Goal: Task Accomplishment & Management: Use online tool/utility

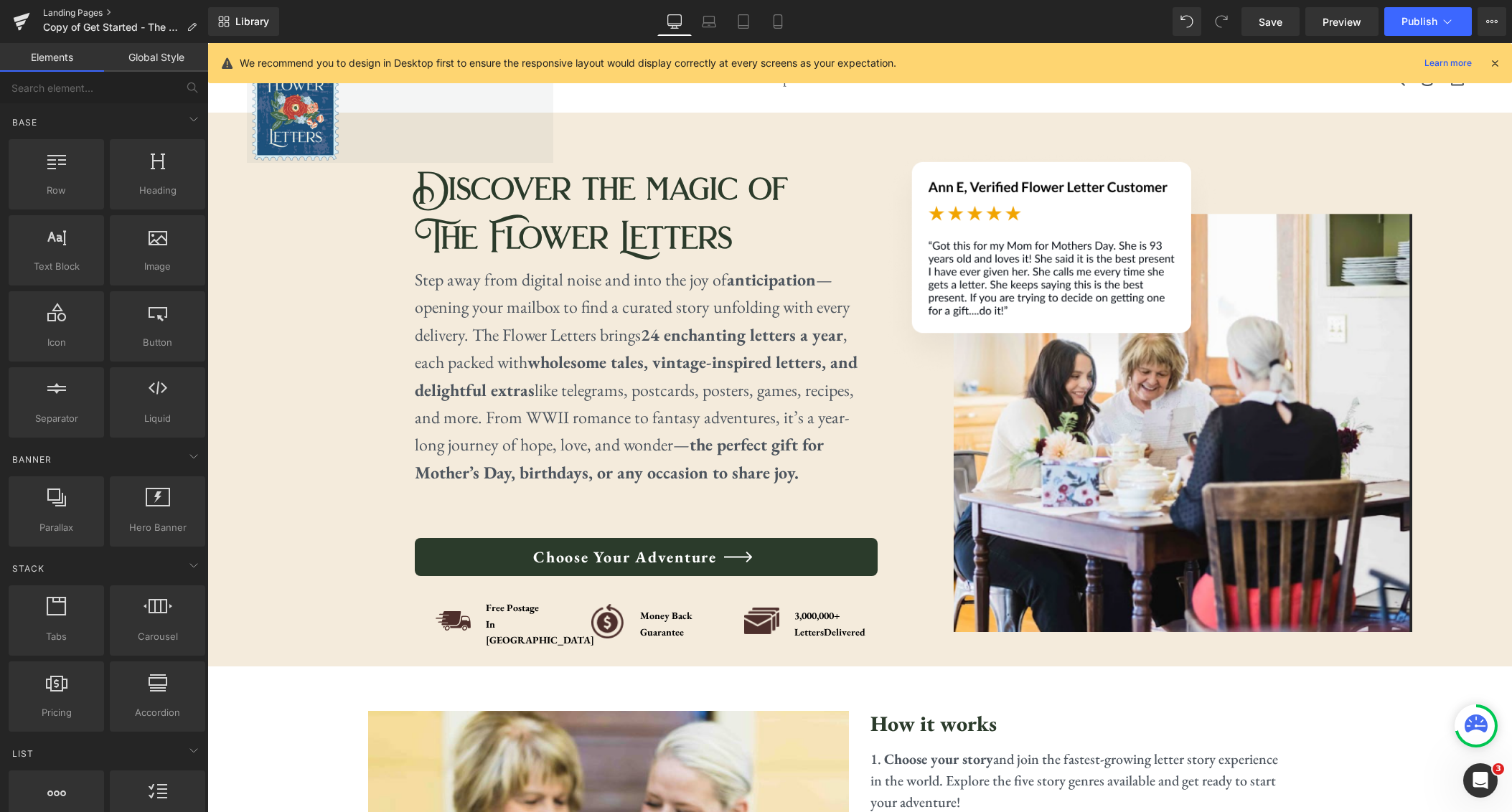
click at [58, 10] on link "Landing Pages" at bounding box center [126, 13] width 165 height 11
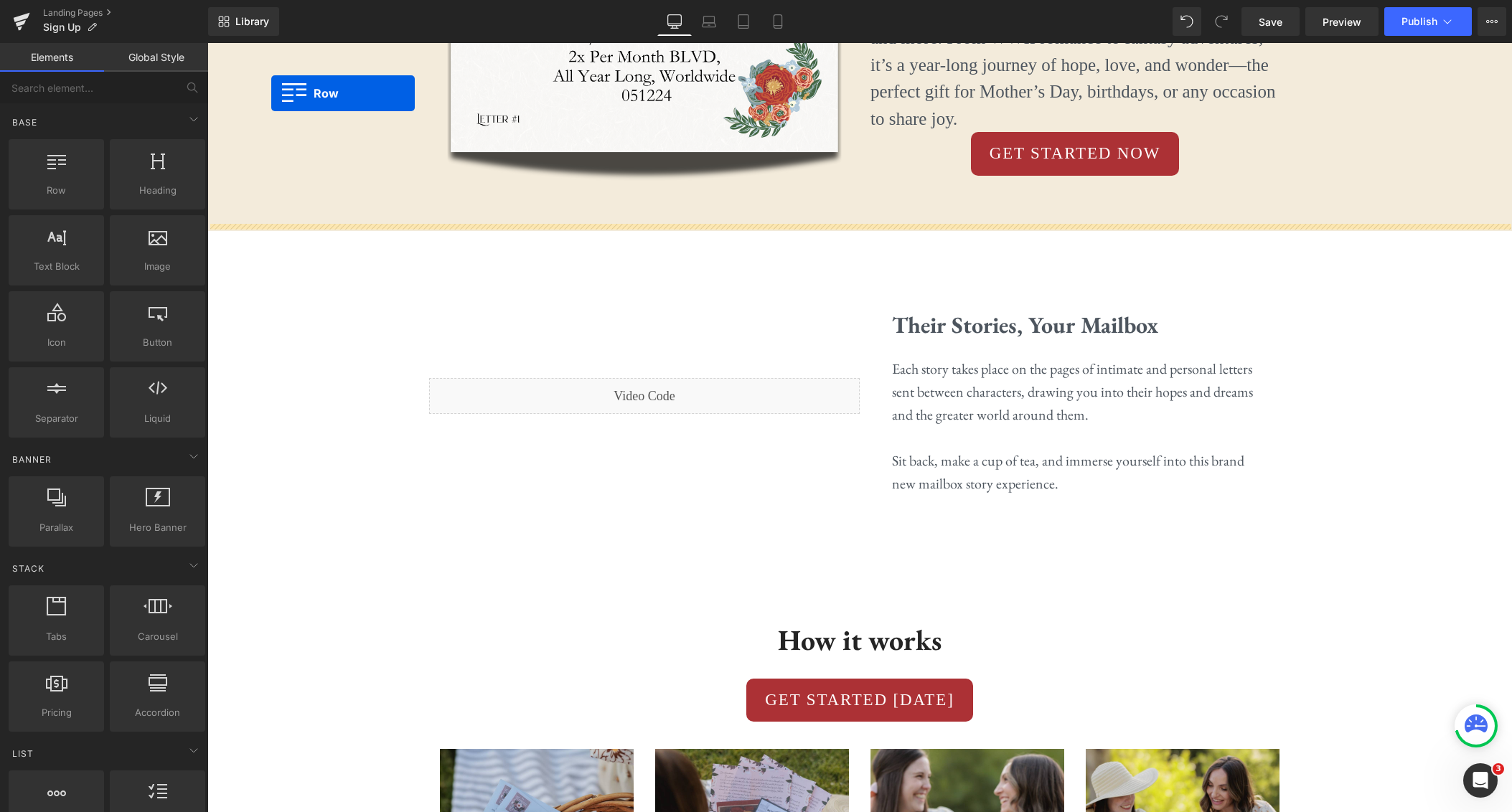
scroll to position [621, 0]
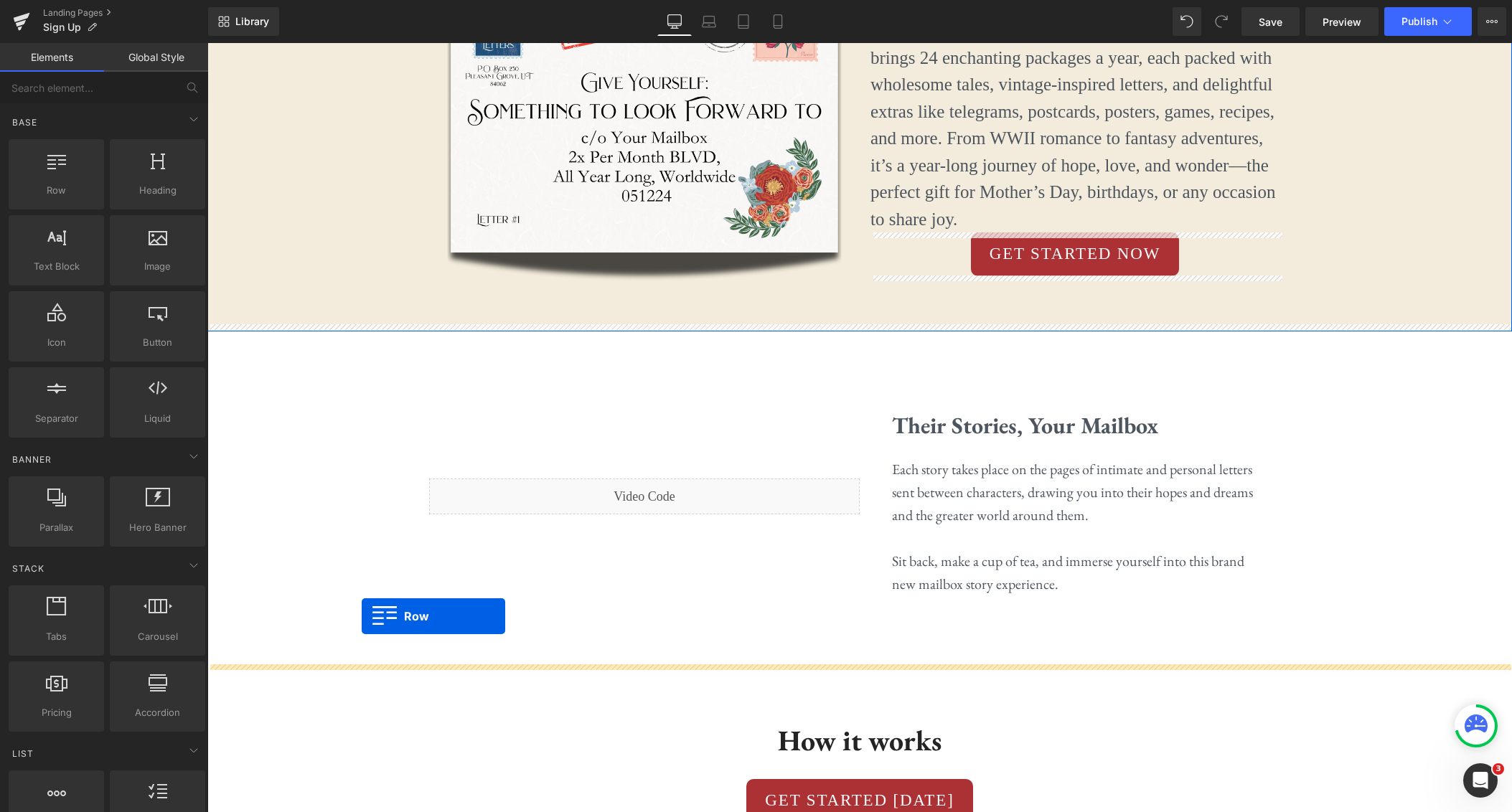
drag, startPoint x: 213, startPoint y: 297, endPoint x: 362, endPoint y: 617, distance: 353.0
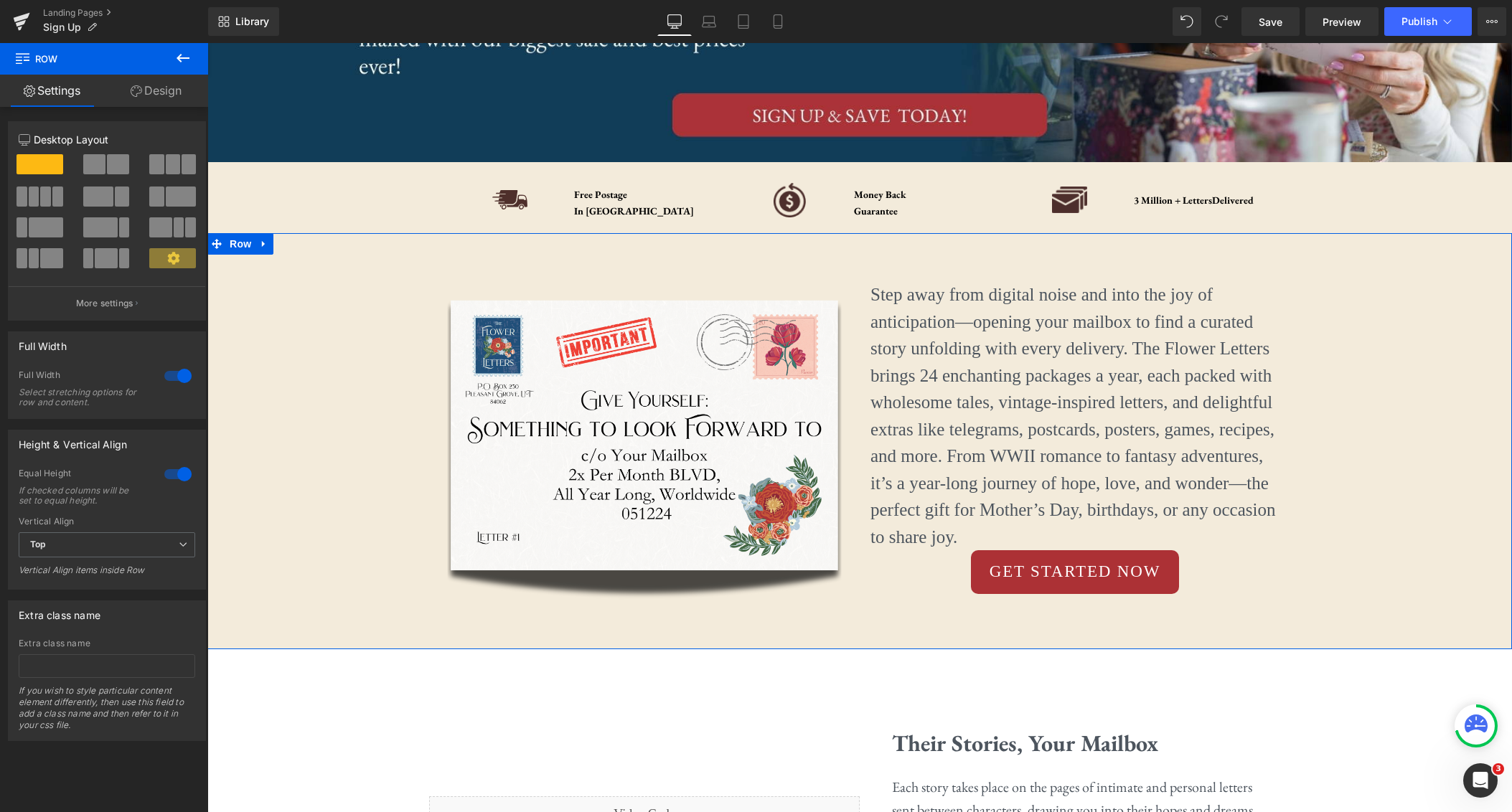
scroll to position [0, 0]
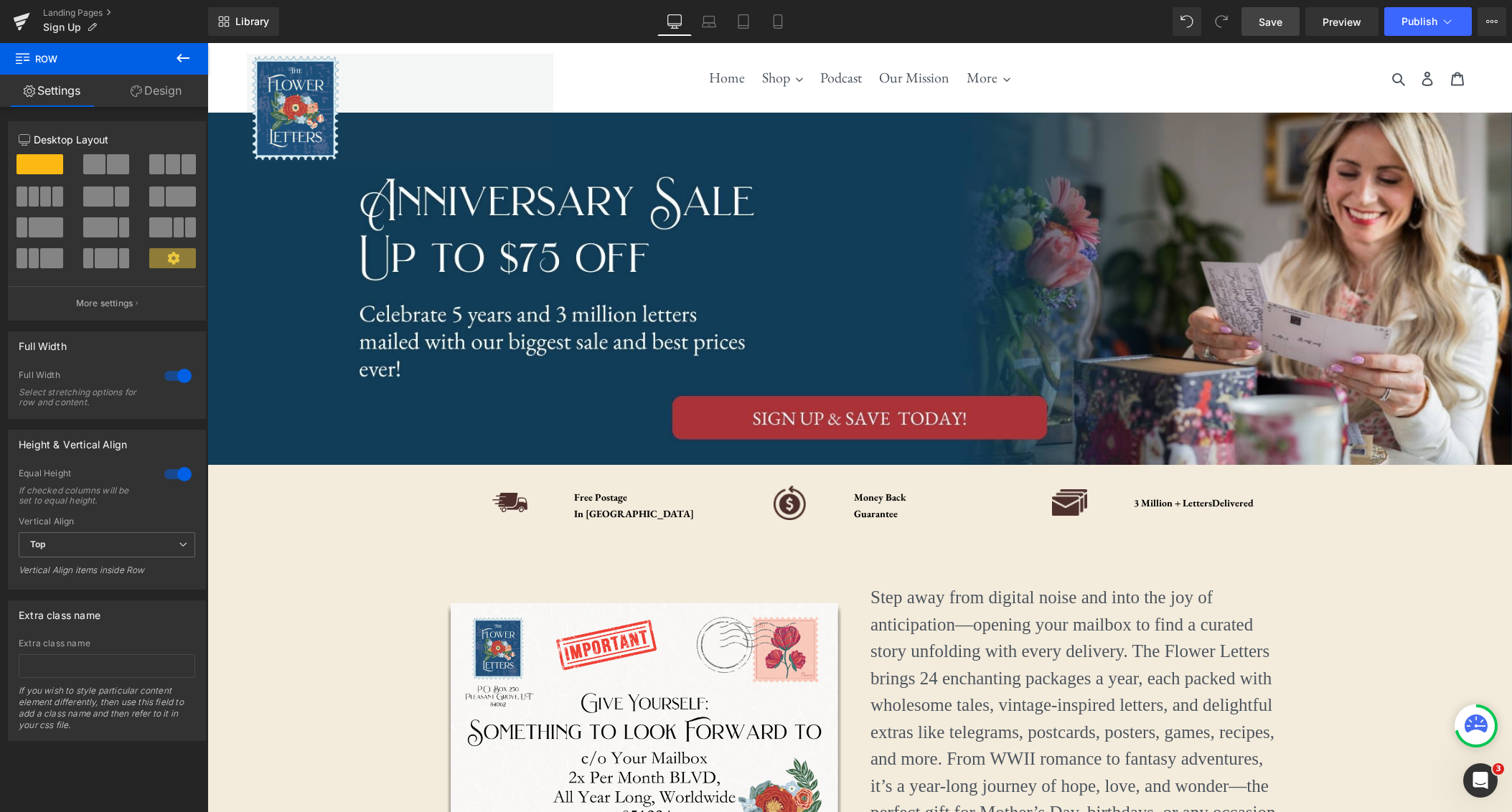
click at [1276, 23] on span "Save" at bounding box center [1270, 22] width 24 height 15
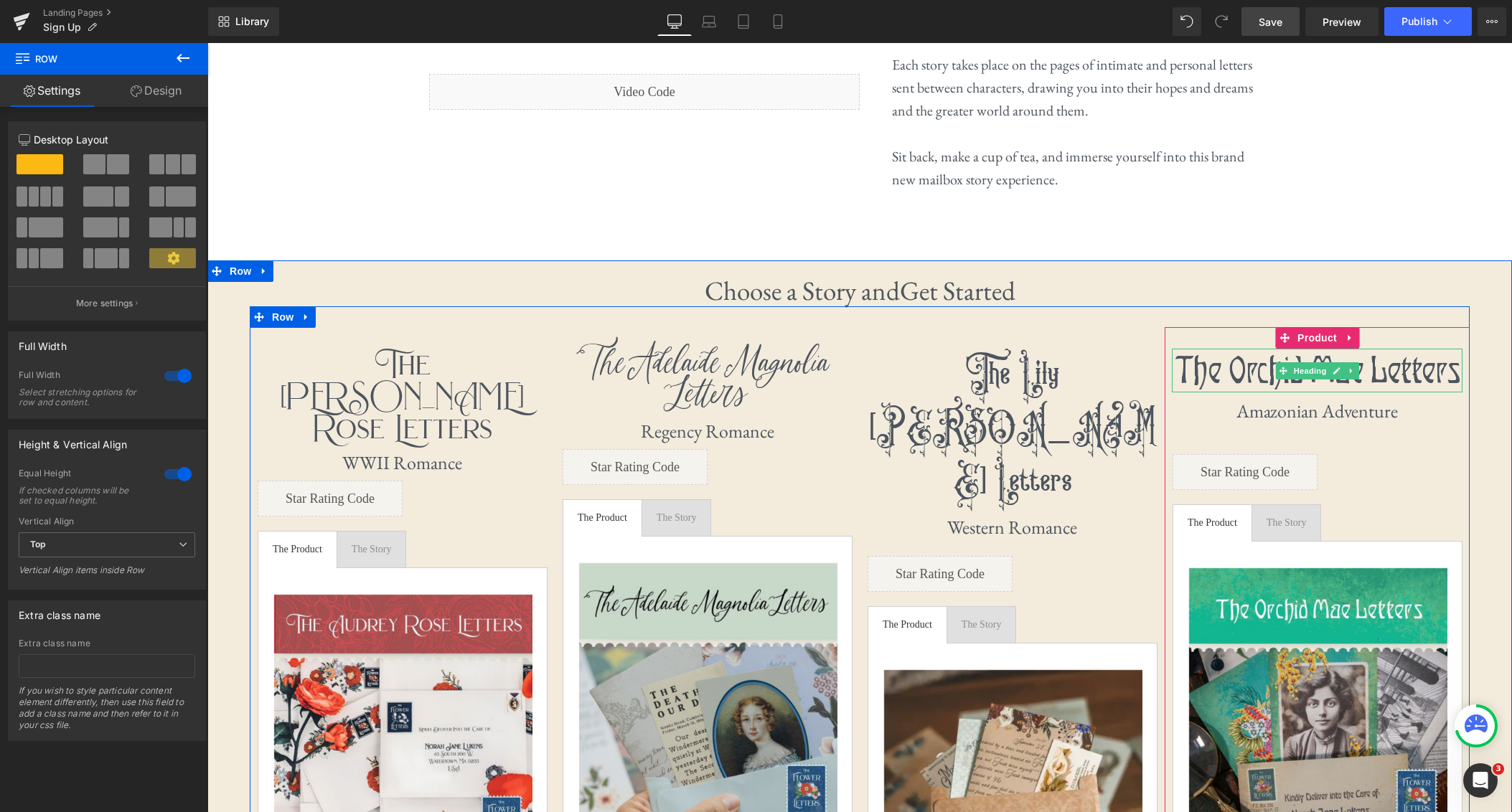
scroll to position [1094, 0]
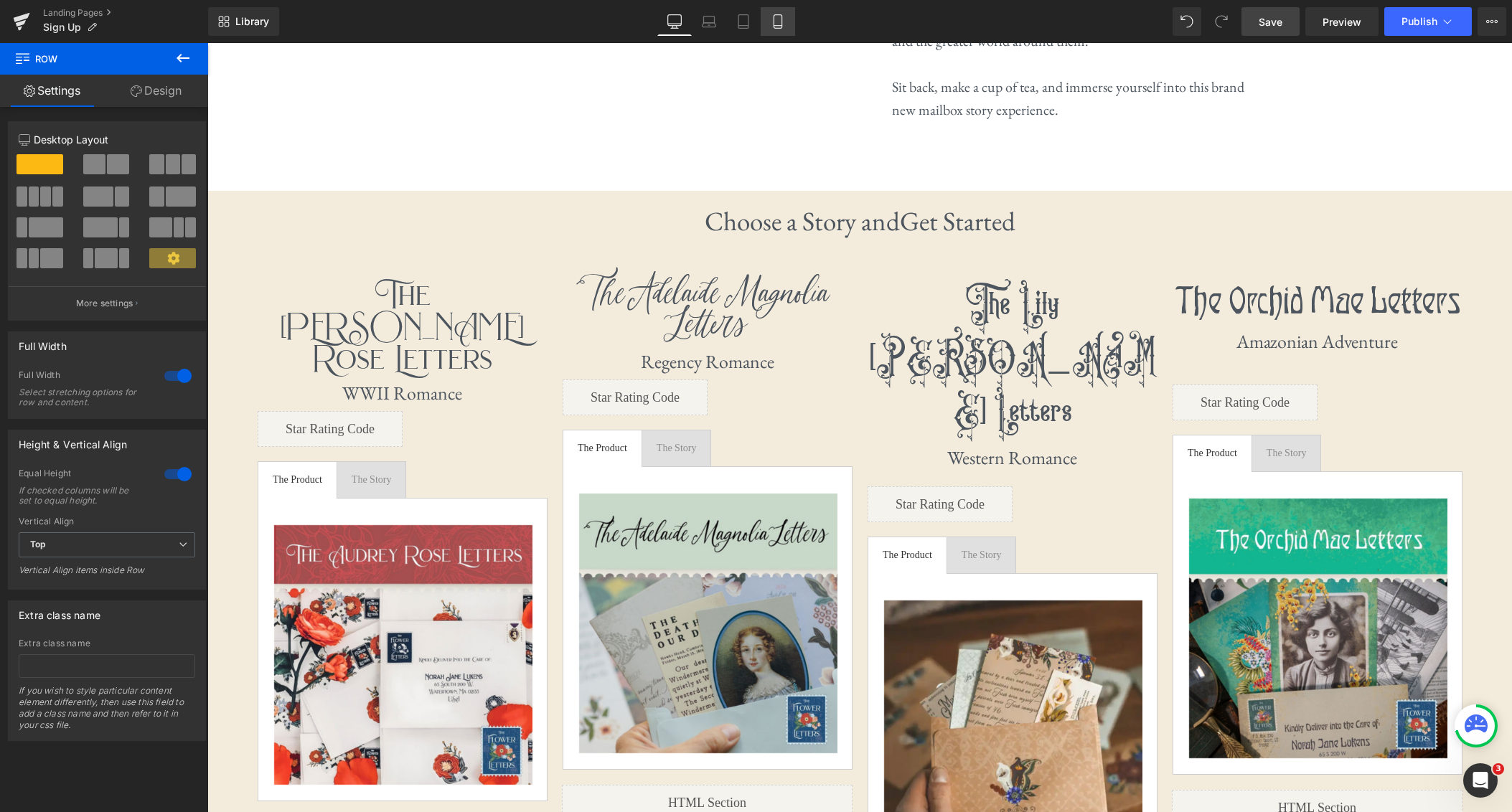
click at [774, 24] on icon at bounding box center [778, 22] width 8 height 14
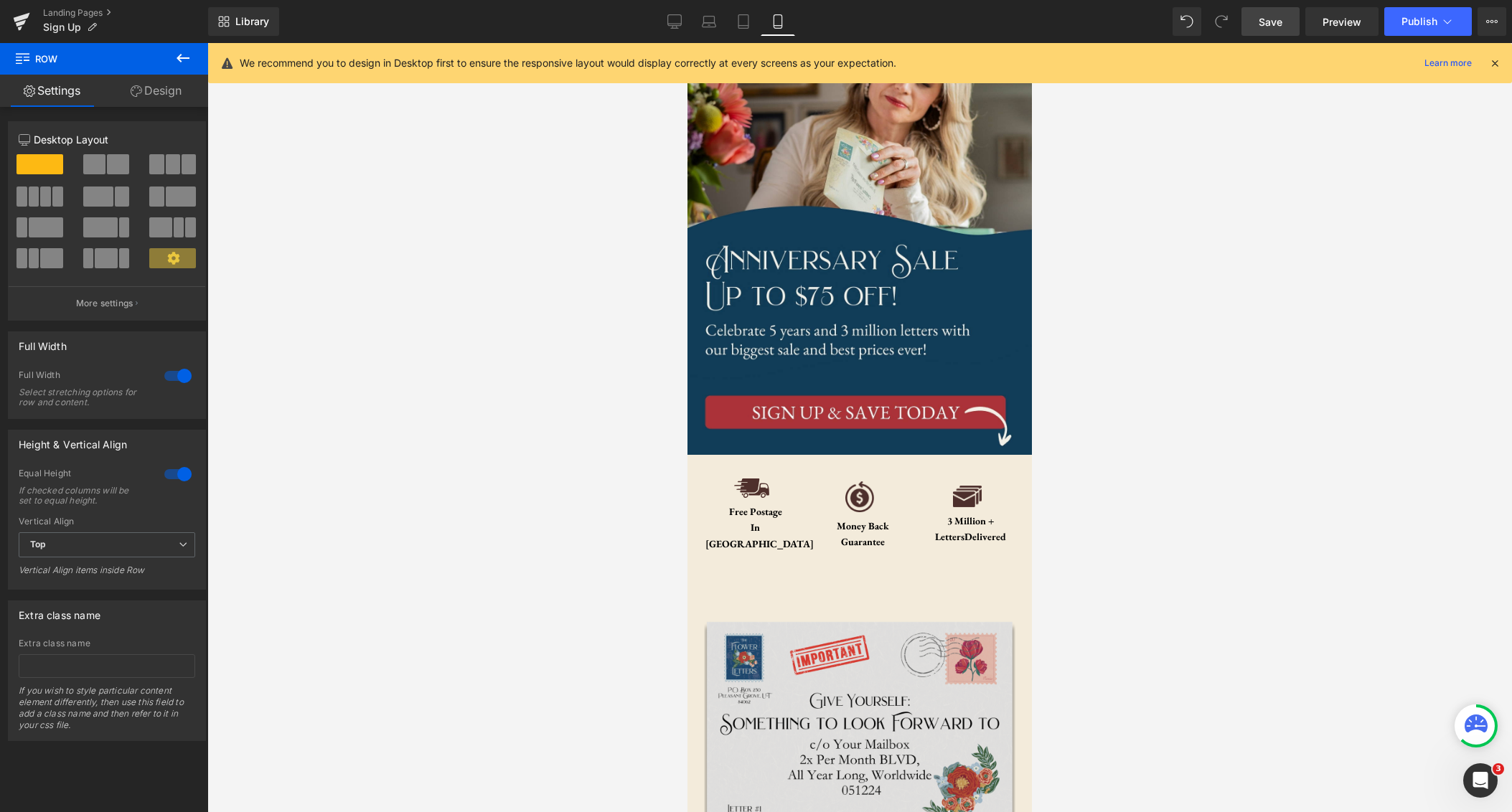
scroll to position [0, 0]
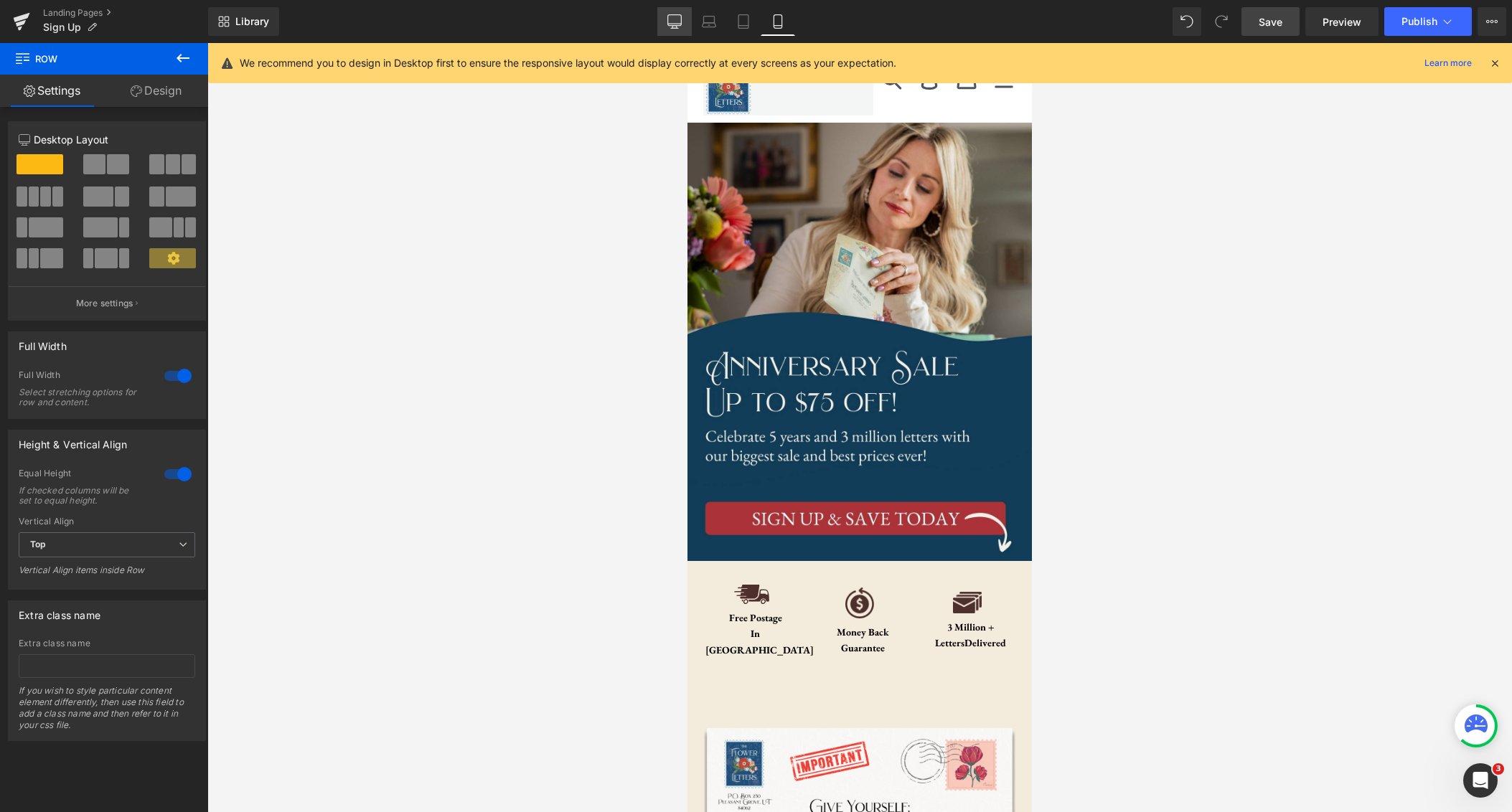
click at [678, 15] on icon at bounding box center [674, 22] width 14 height 14
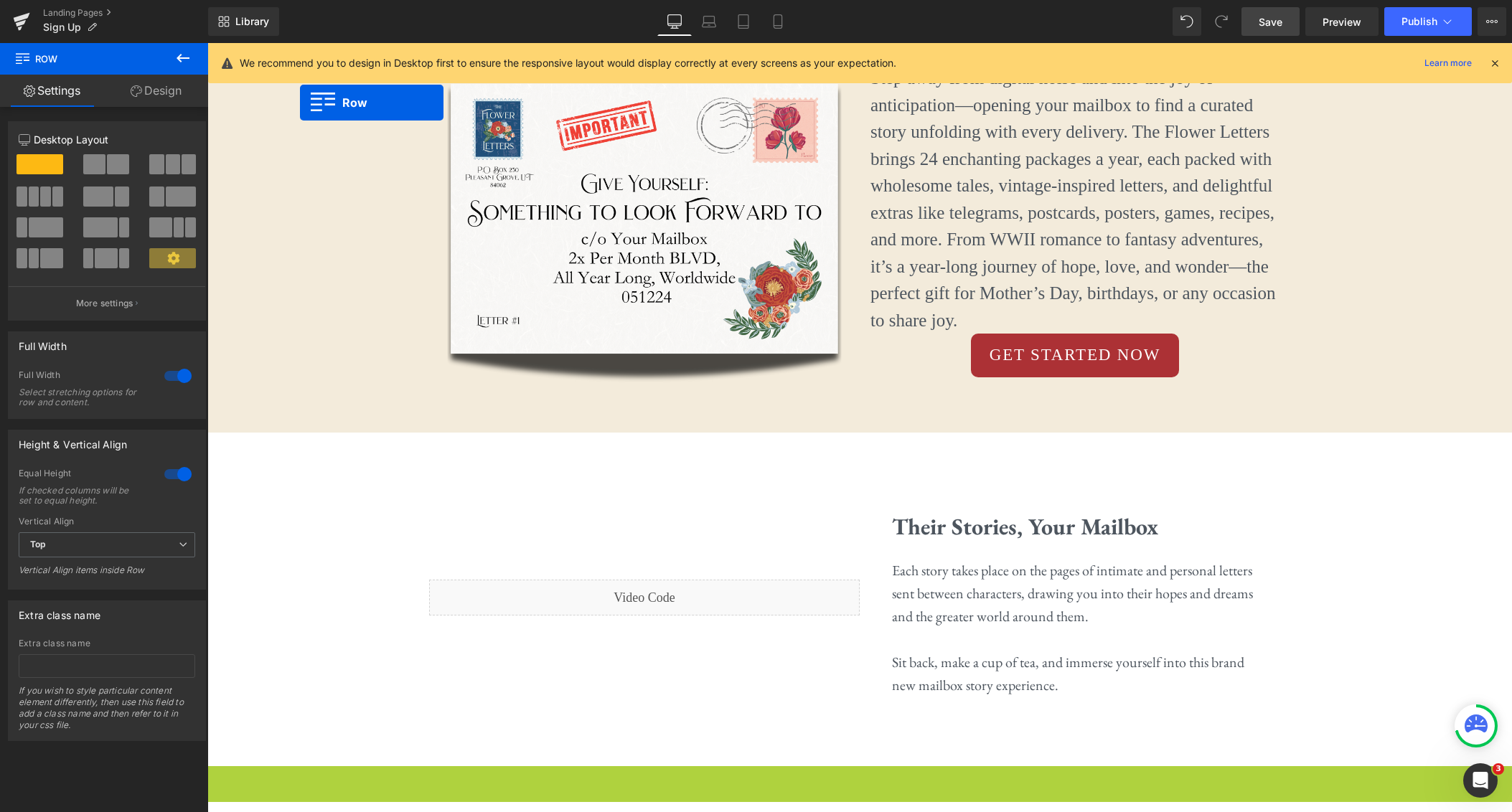
scroll to position [419, 0]
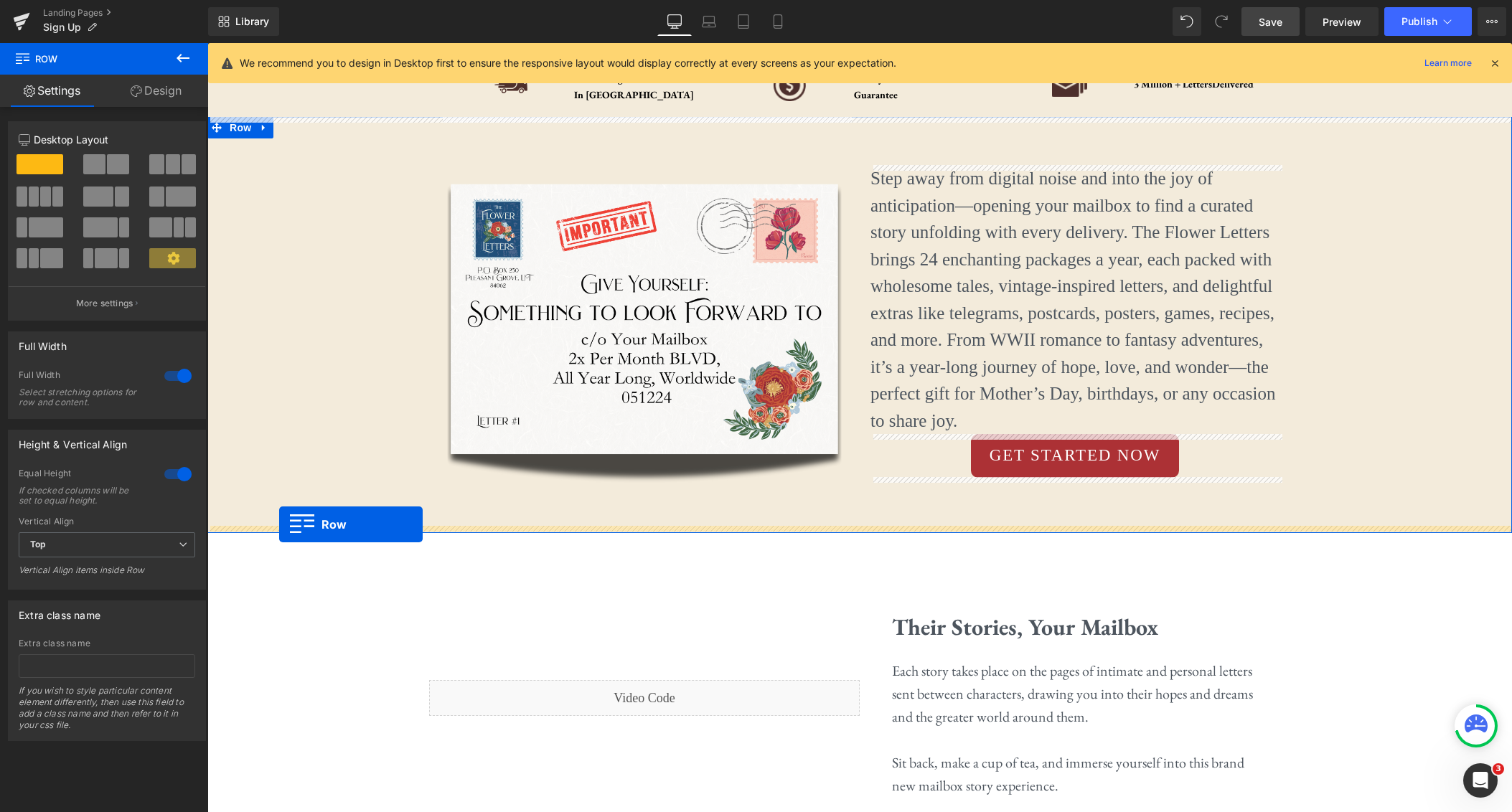
drag, startPoint x: 215, startPoint y: 344, endPoint x: 278, endPoint y: 525, distance: 191.7
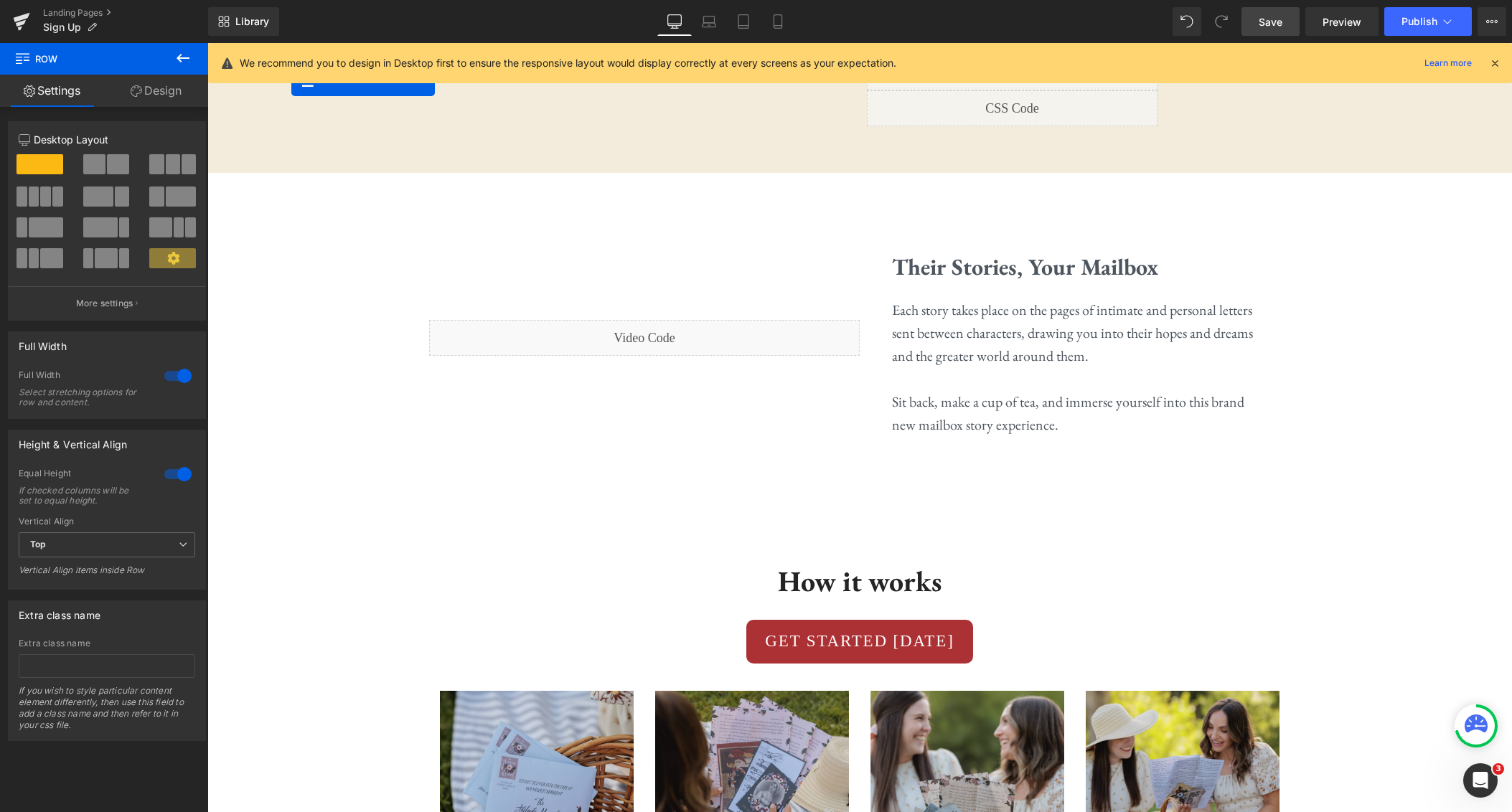
scroll to position [1570, 0]
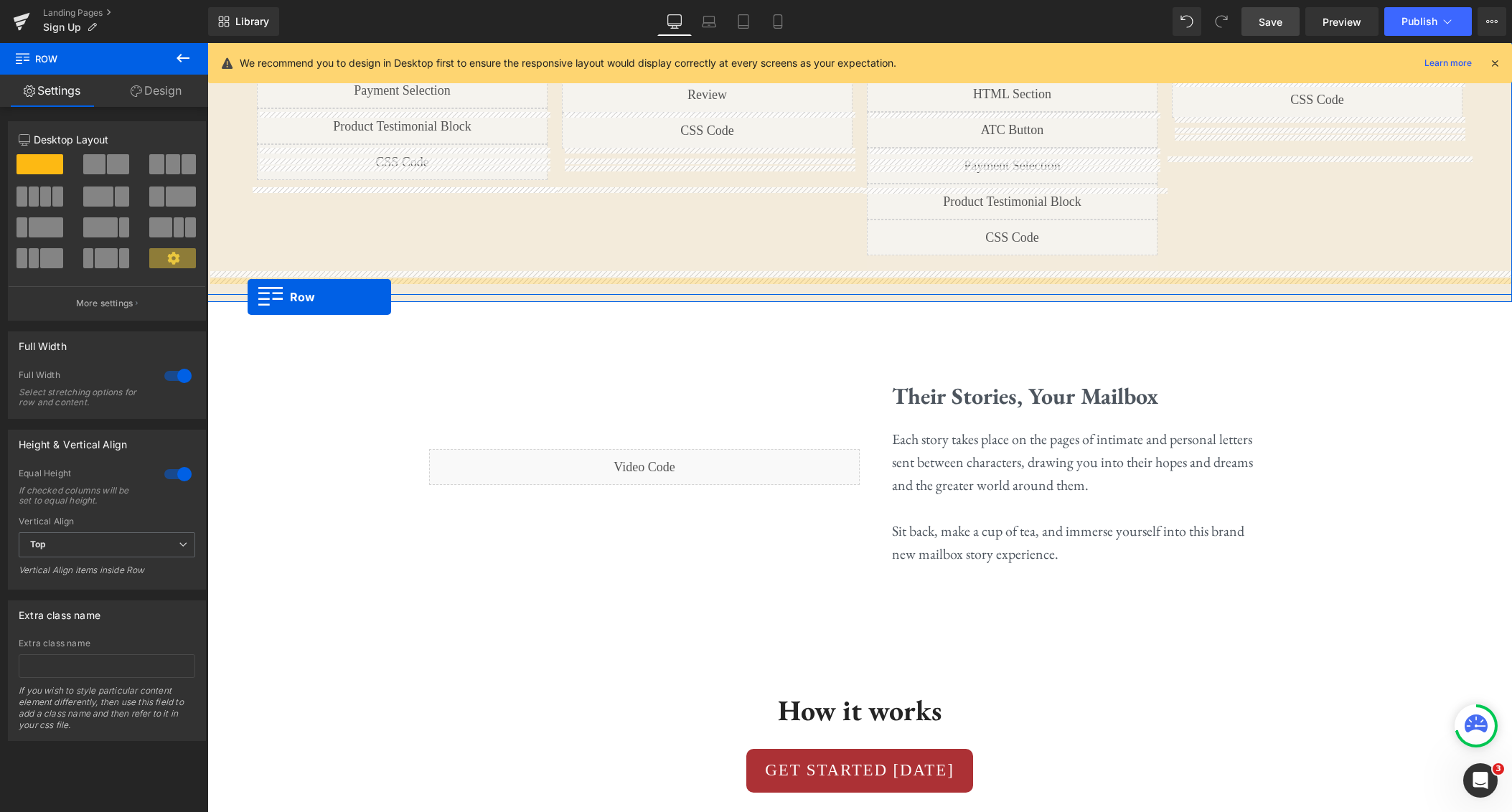
drag, startPoint x: 221, startPoint y: 570, endPoint x: 247, endPoint y: 297, distance: 274.2
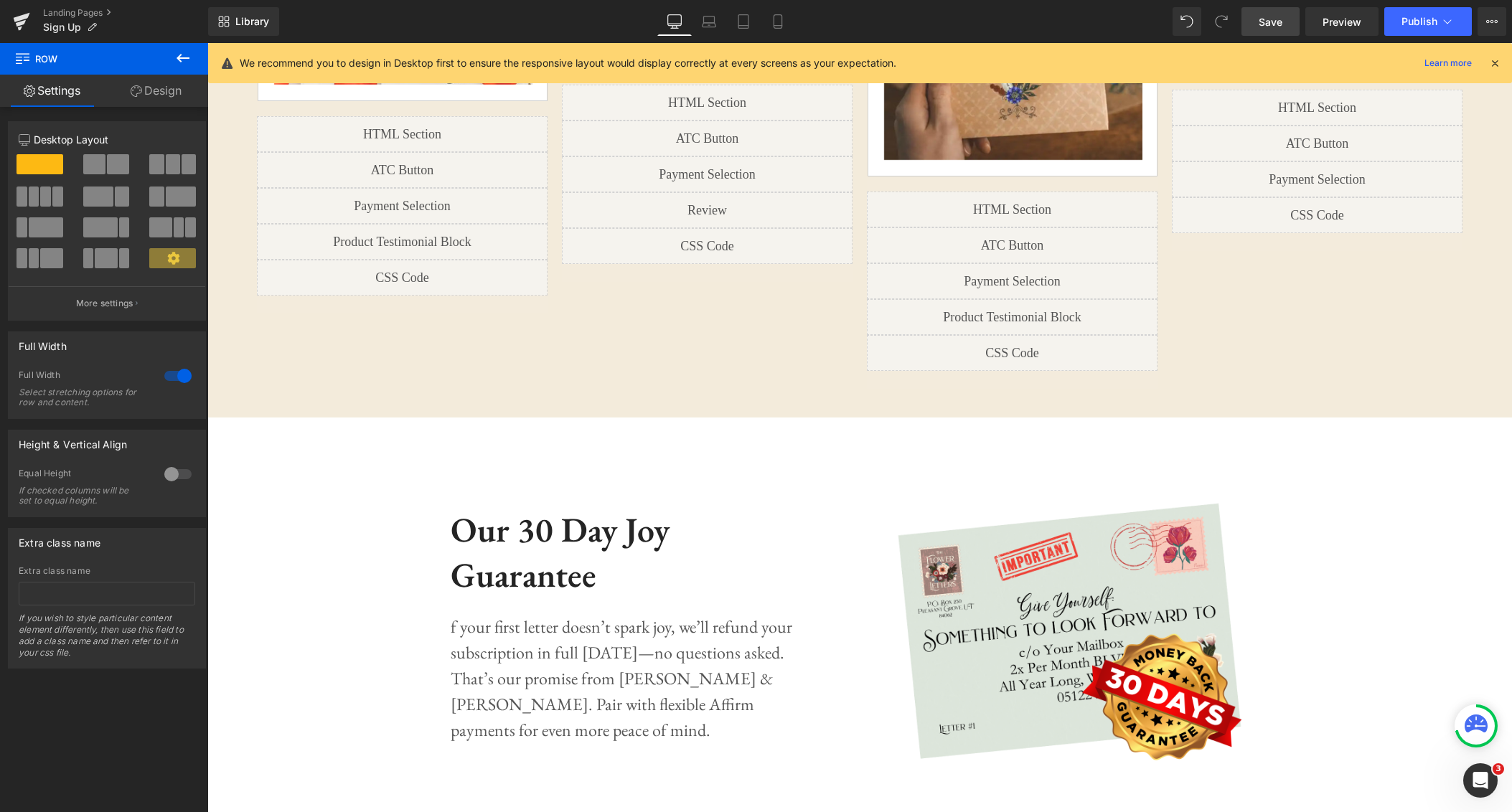
scroll to position [1341, 0]
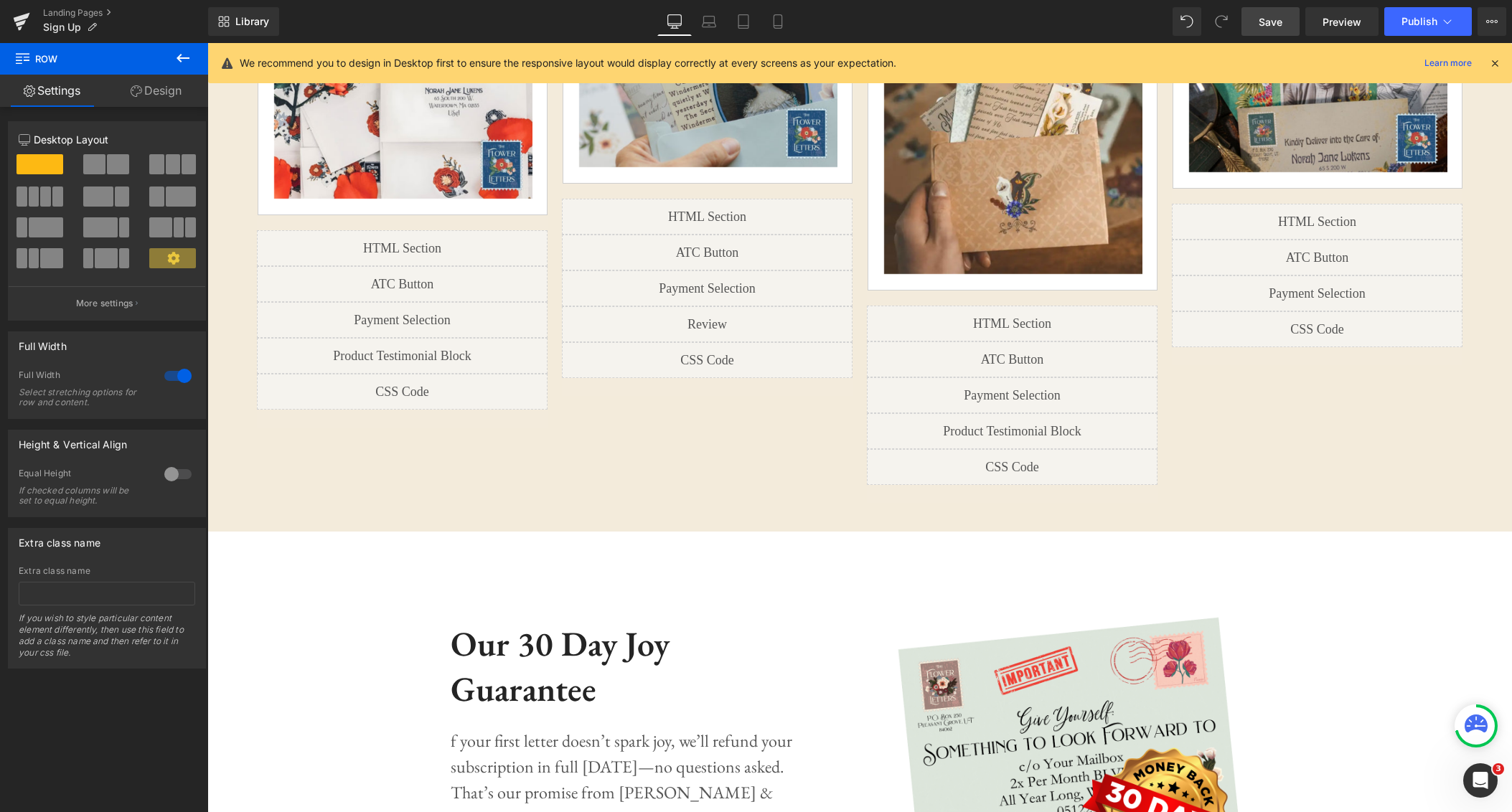
click at [182, 60] on icon at bounding box center [183, 58] width 18 height 18
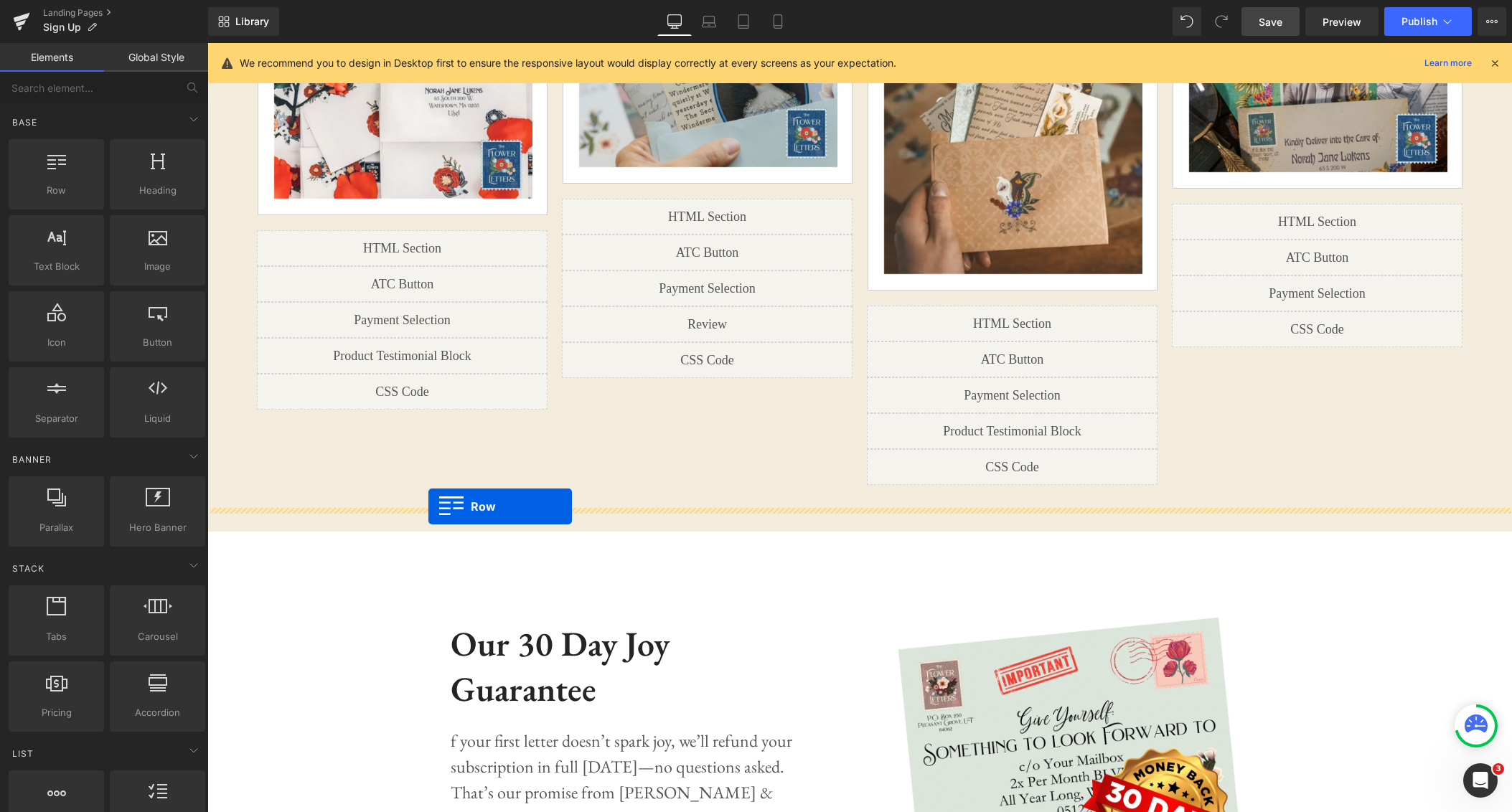
drag, startPoint x: 274, startPoint y: 218, endPoint x: 433, endPoint y: 506, distance: 329.0
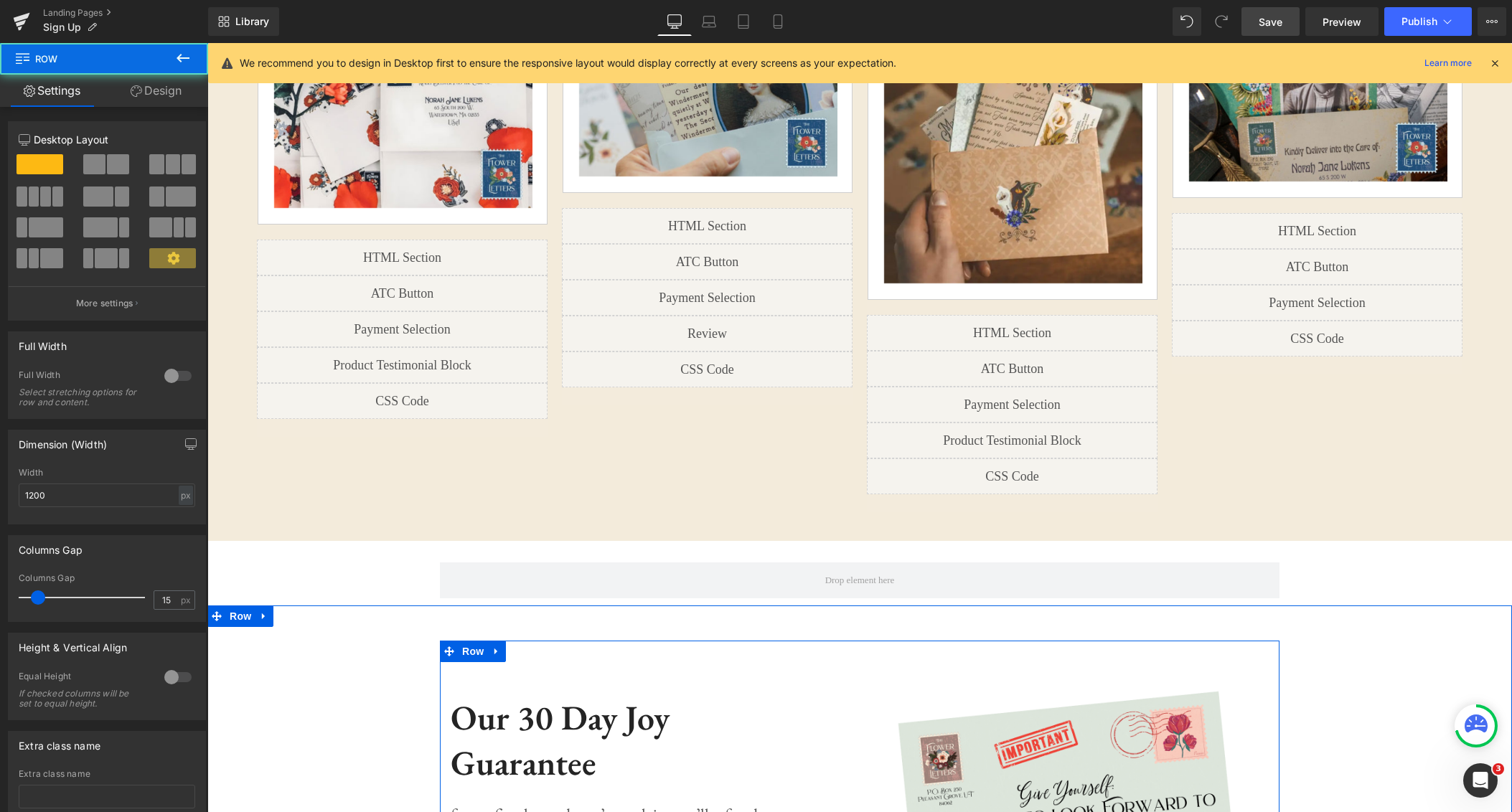
scroll to position [1337, 0]
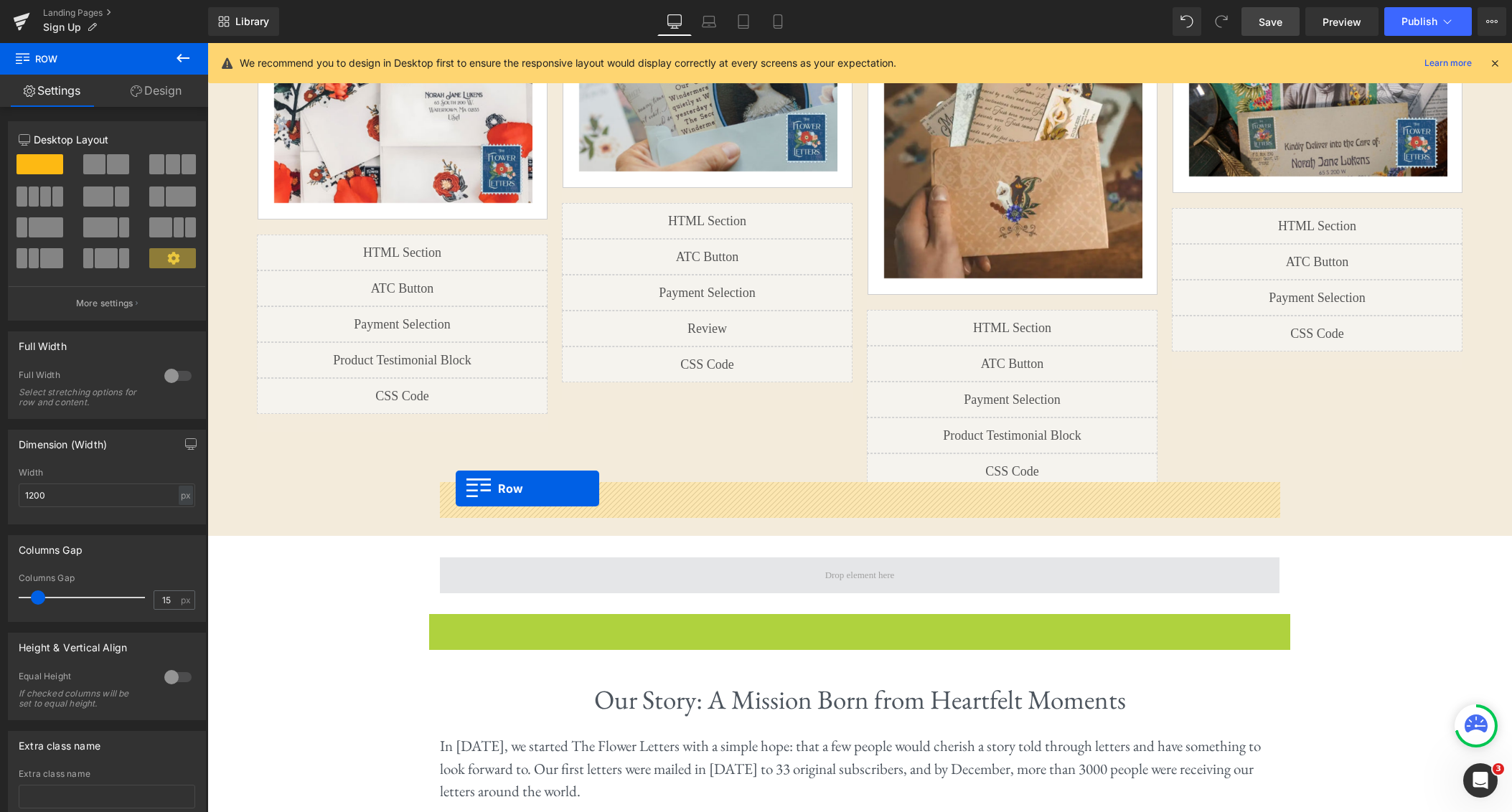
drag, startPoint x: 434, startPoint y: 553, endPoint x: 455, endPoint y: 489, distance: 67.4
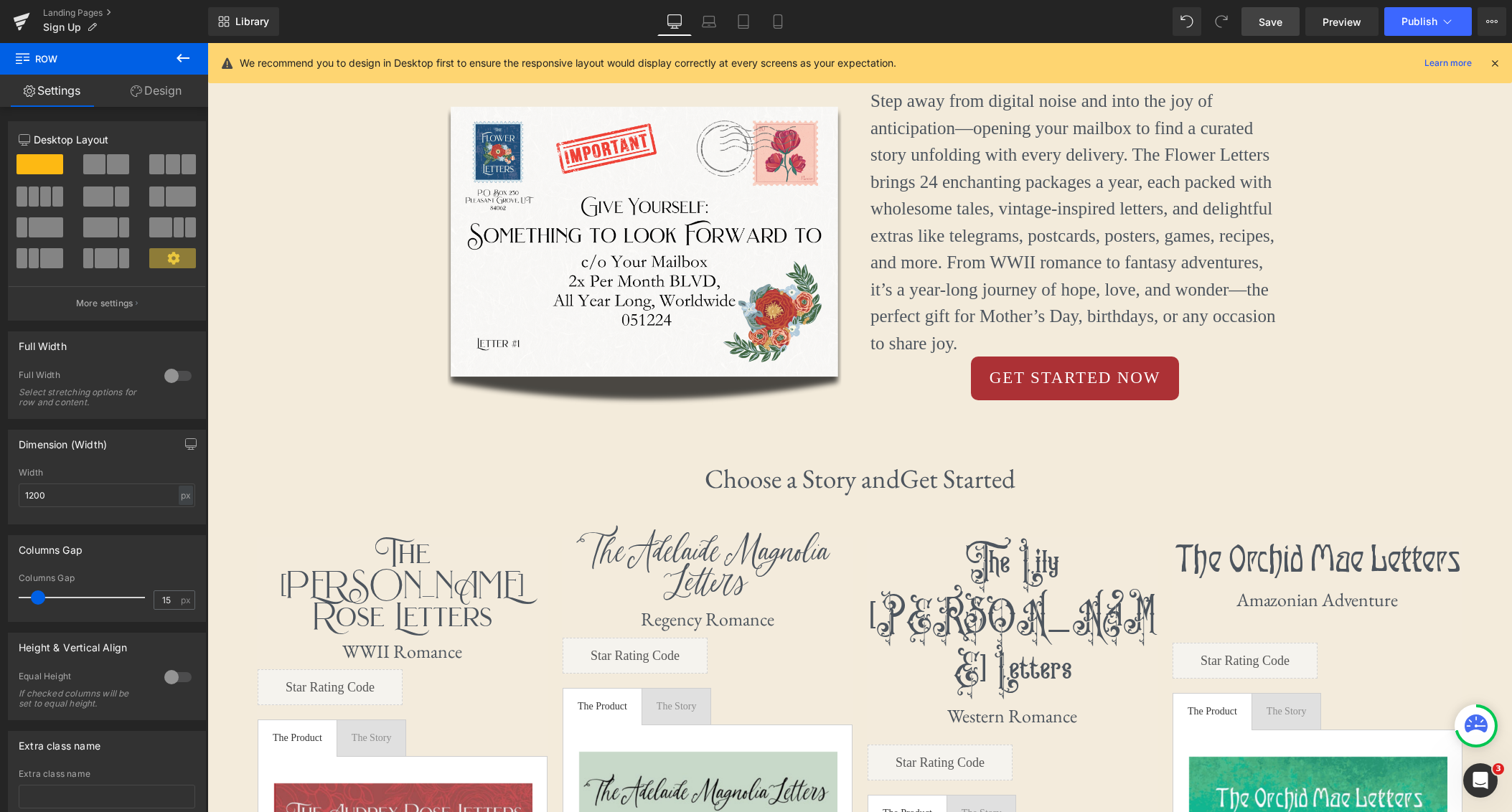
scroll to position [482, 0]
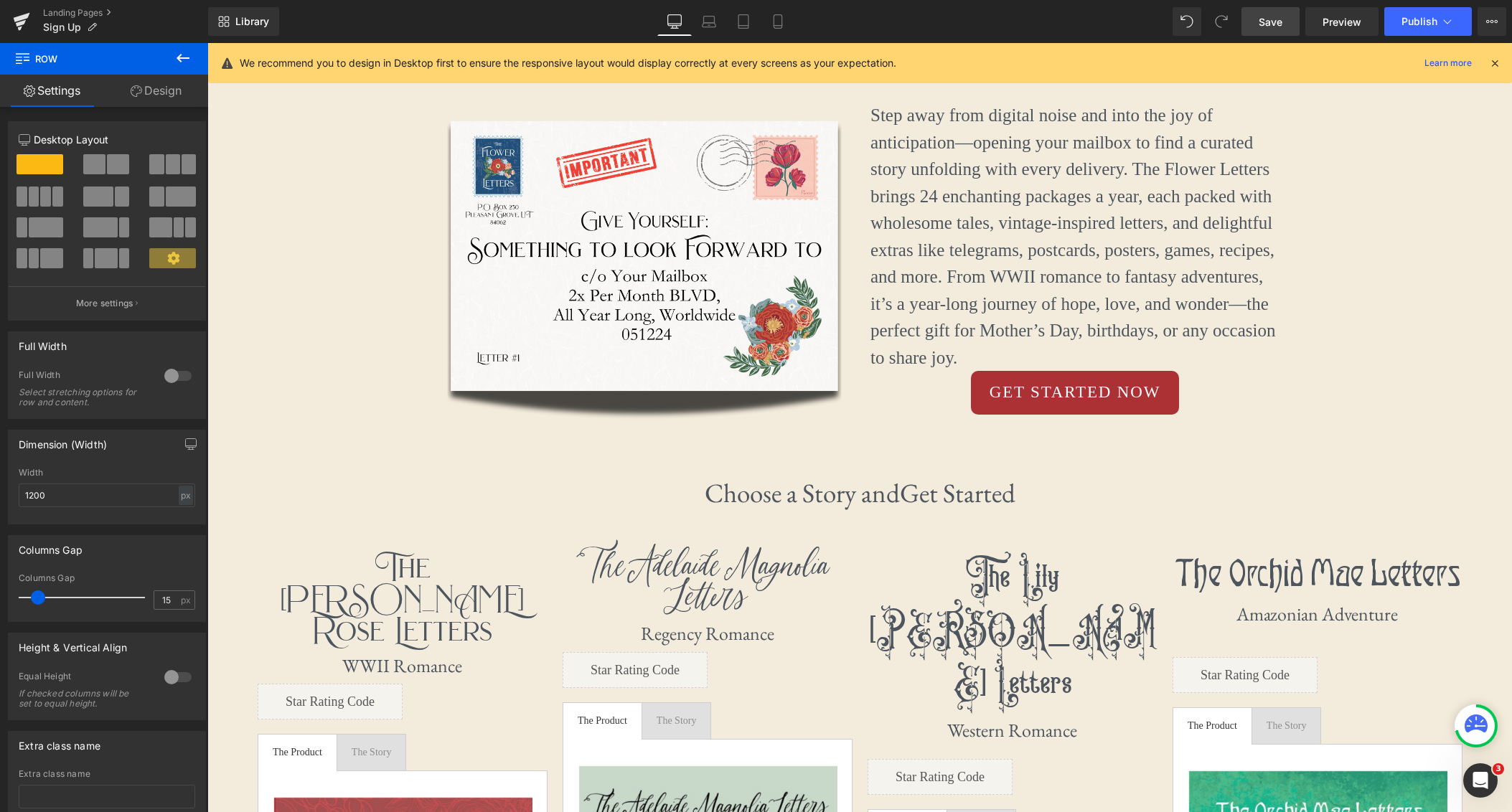
click at [1284, 22] on link "Save" at bounding box center [1270, 22] width 58 height 29
click at [762, 18] on icon at bounding box center [762, 22] width 14 height 14
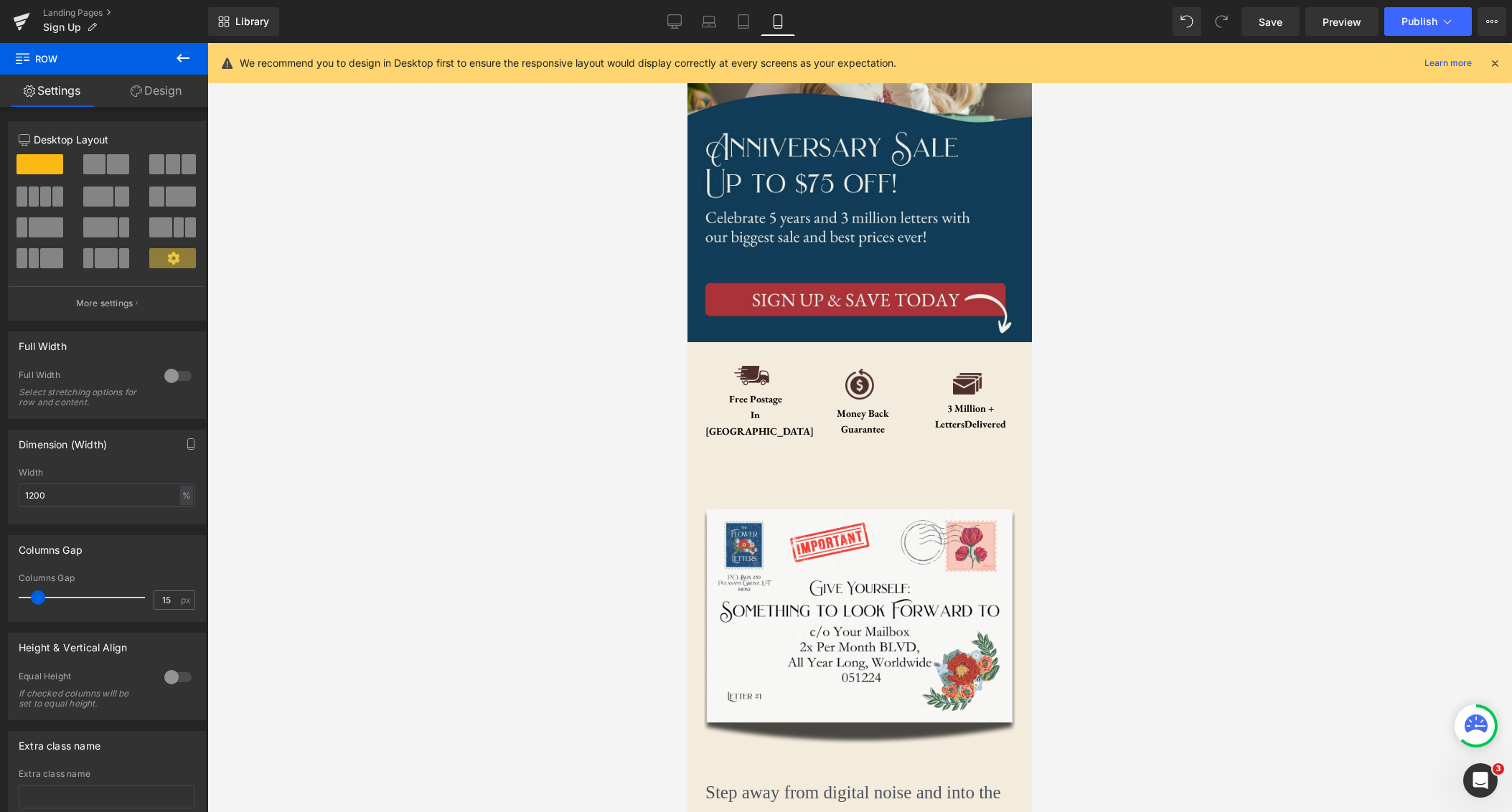
scroll to position [0, 0]
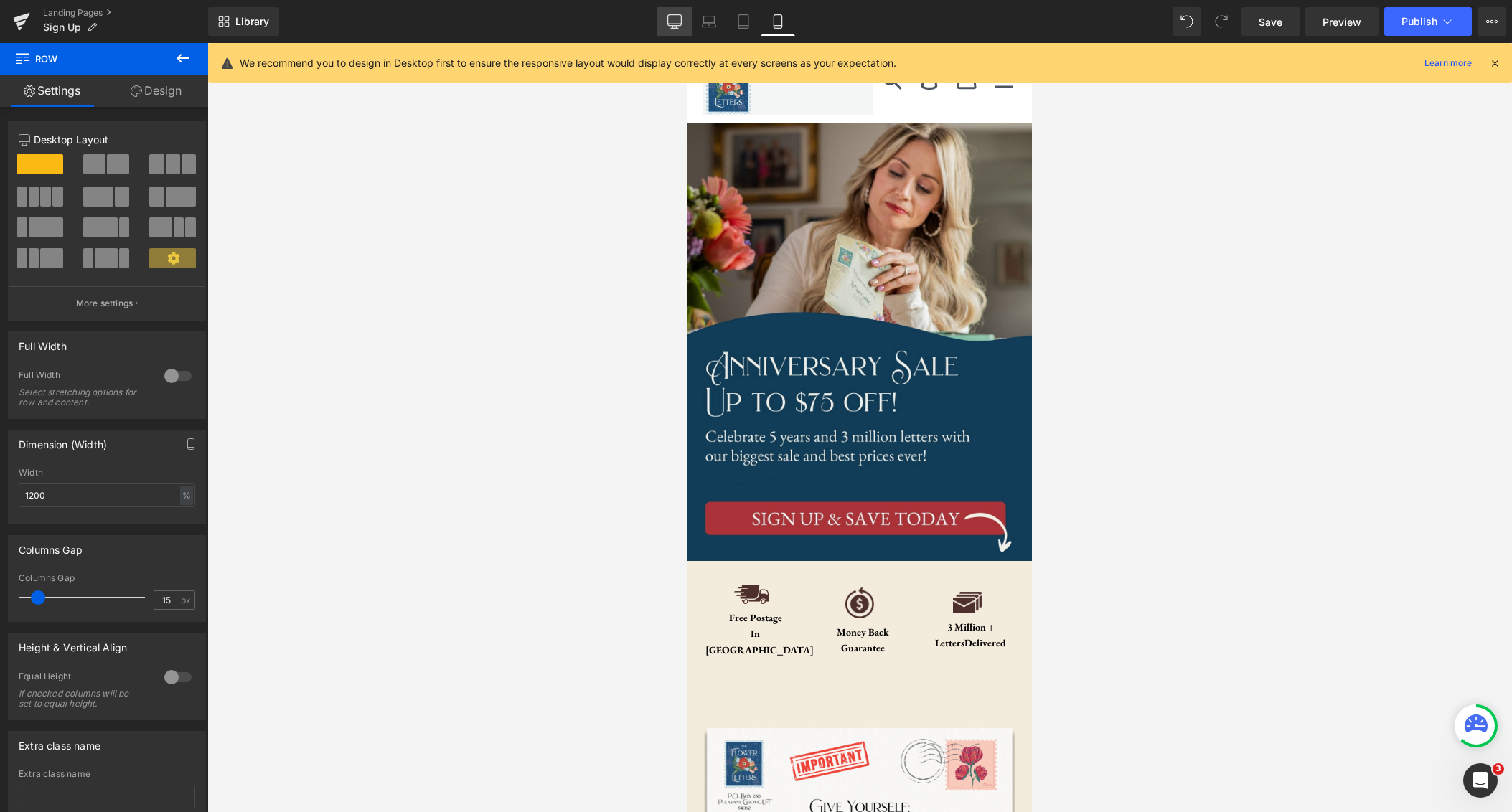
click at [678, 18] on icon at bounding box center [674, 22] width 14 height 14
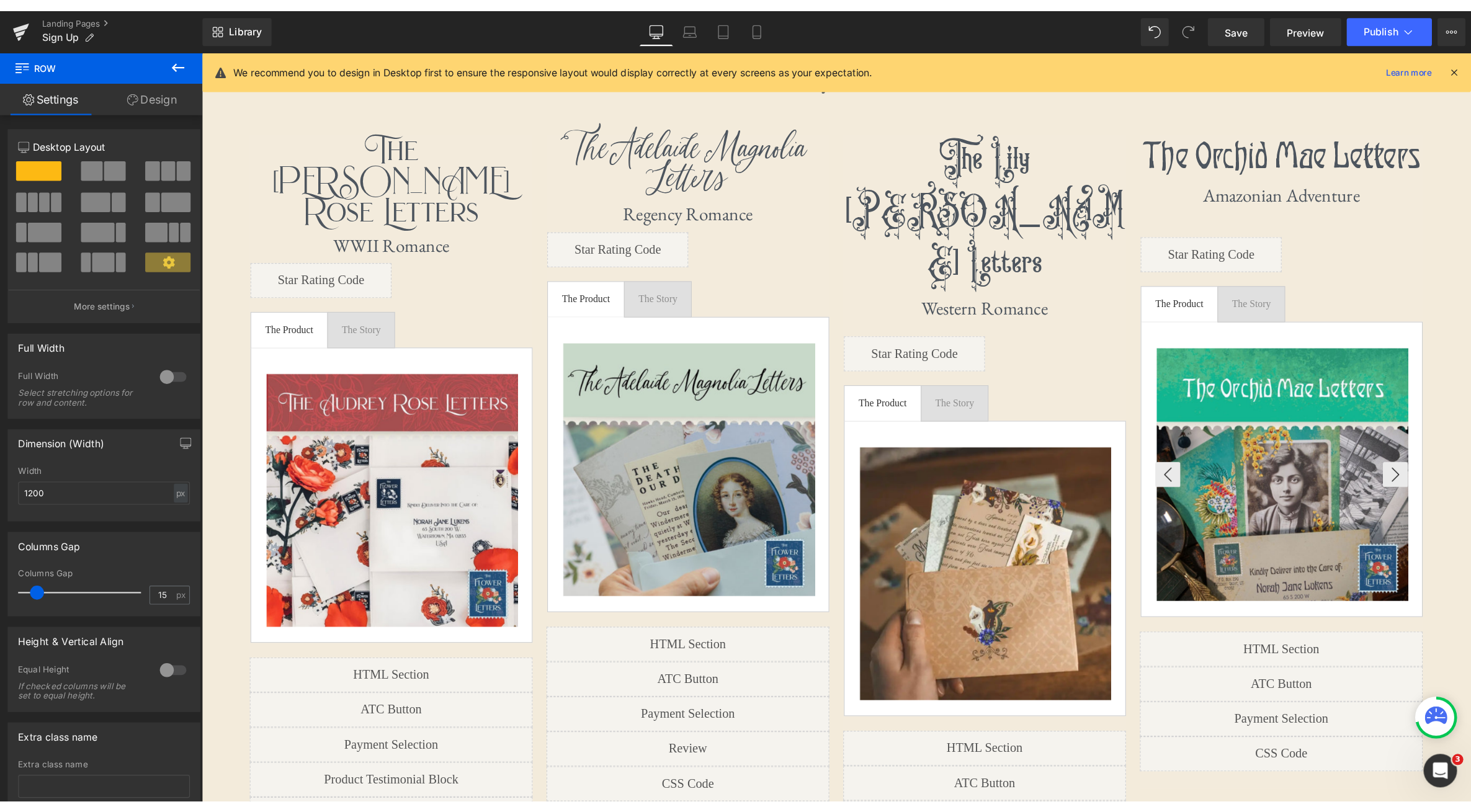
scroll to position [785, 0]
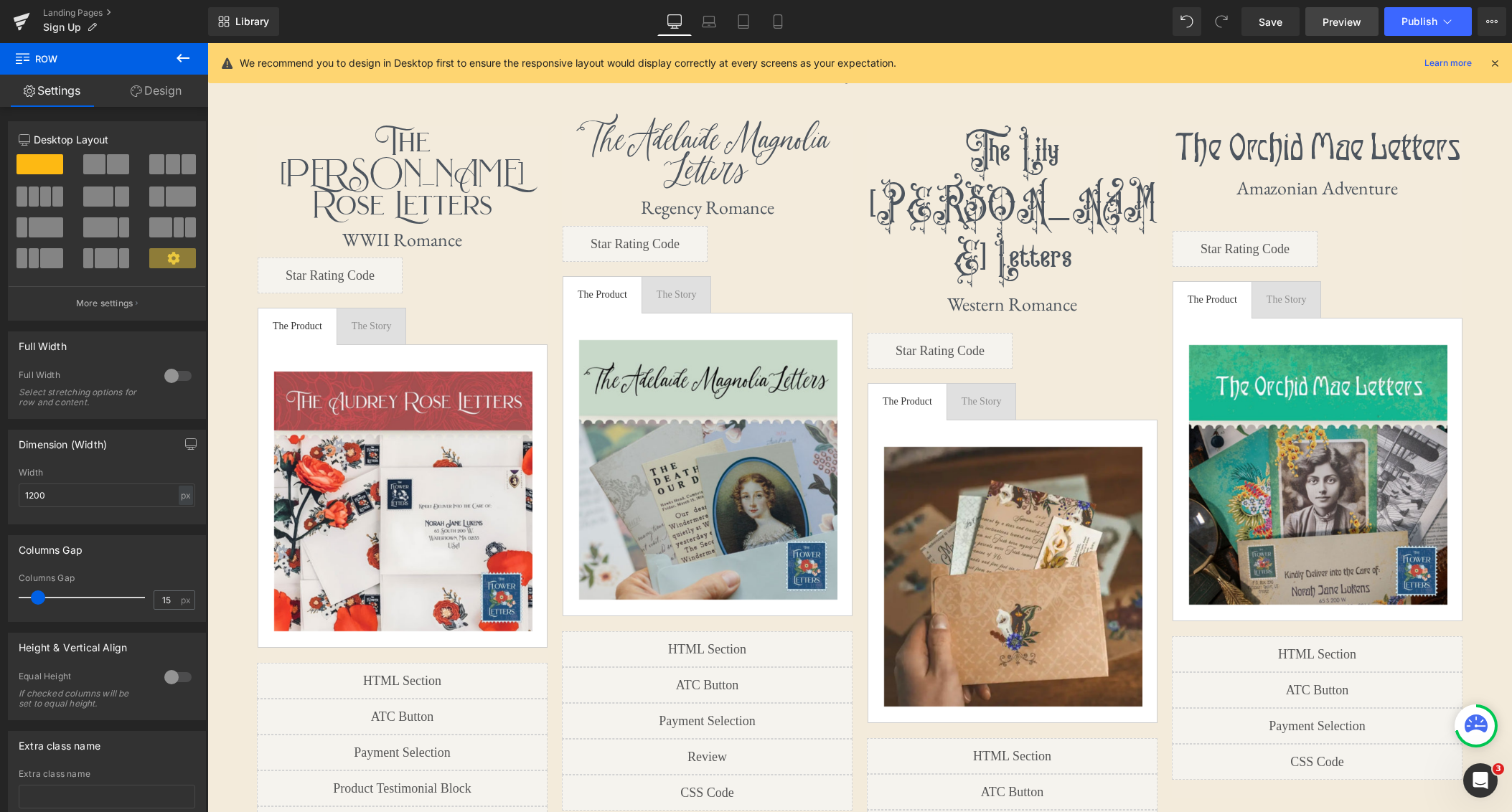
click at [1348, 22] on span "Preview" at bounding box center [1342, 22] width 38 height 15
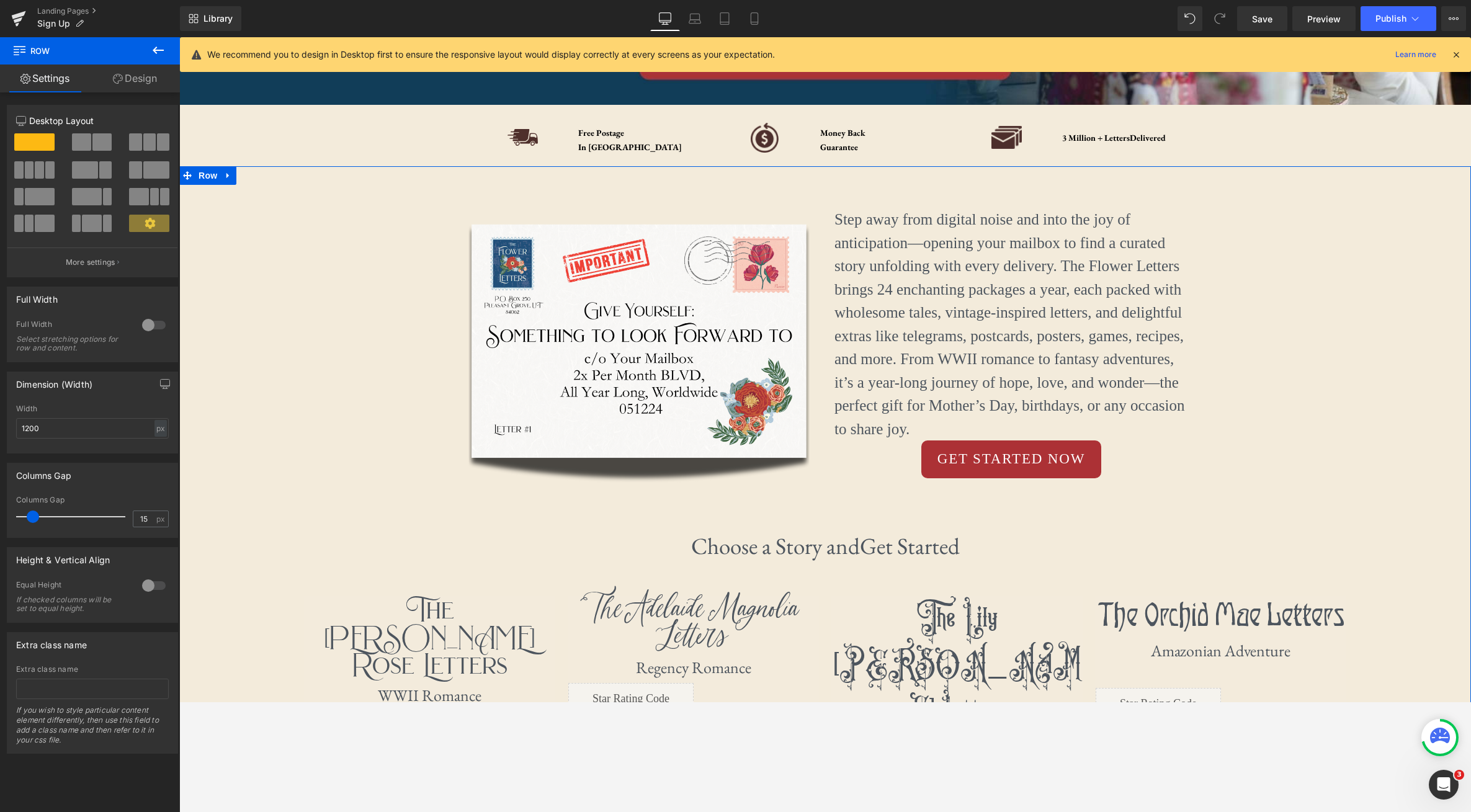
scroll to position [343, 0]
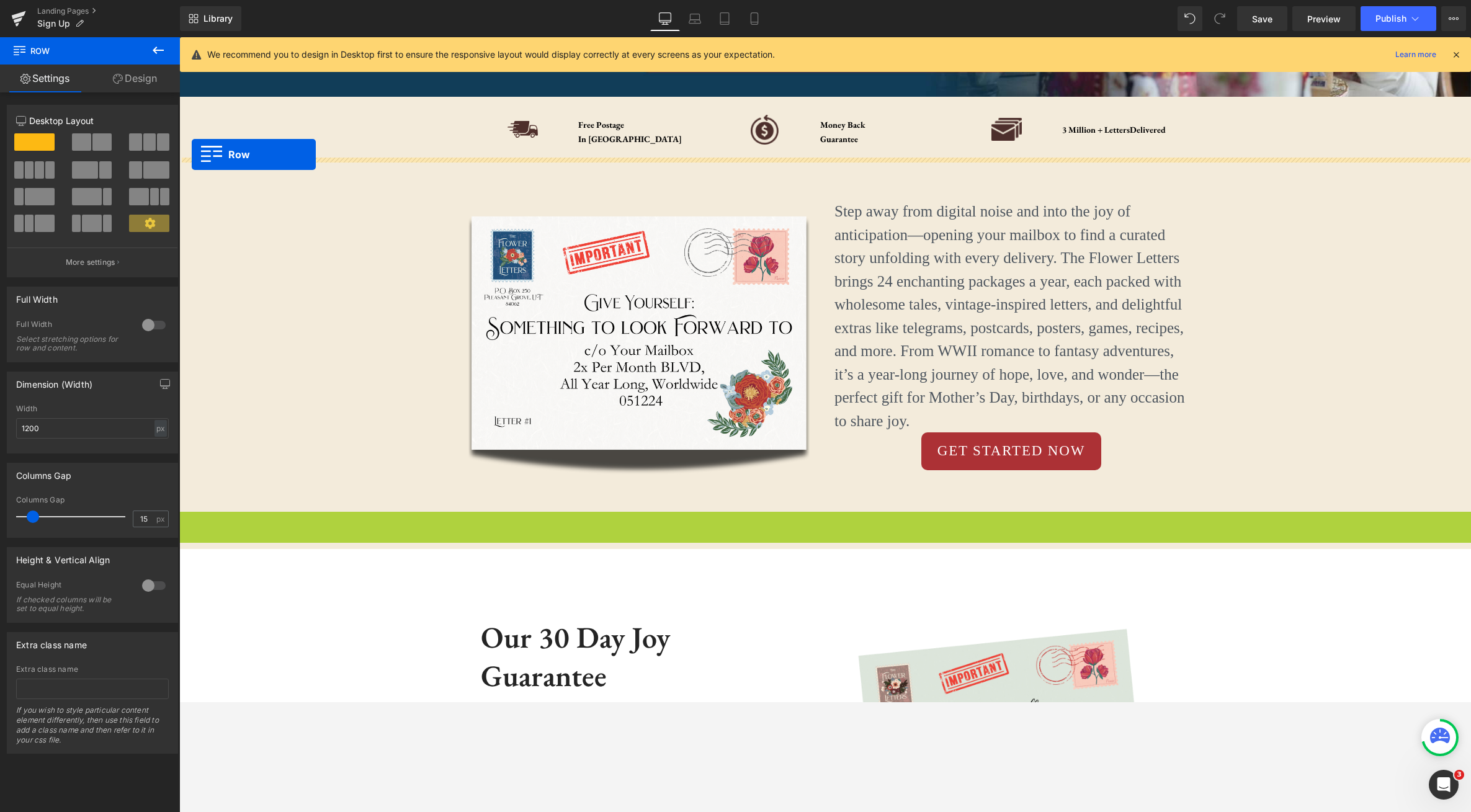
drag, startPoint x: 185, startPoint y: 526, endPoint x: 192, endPoint y: 154, distance: 372.1
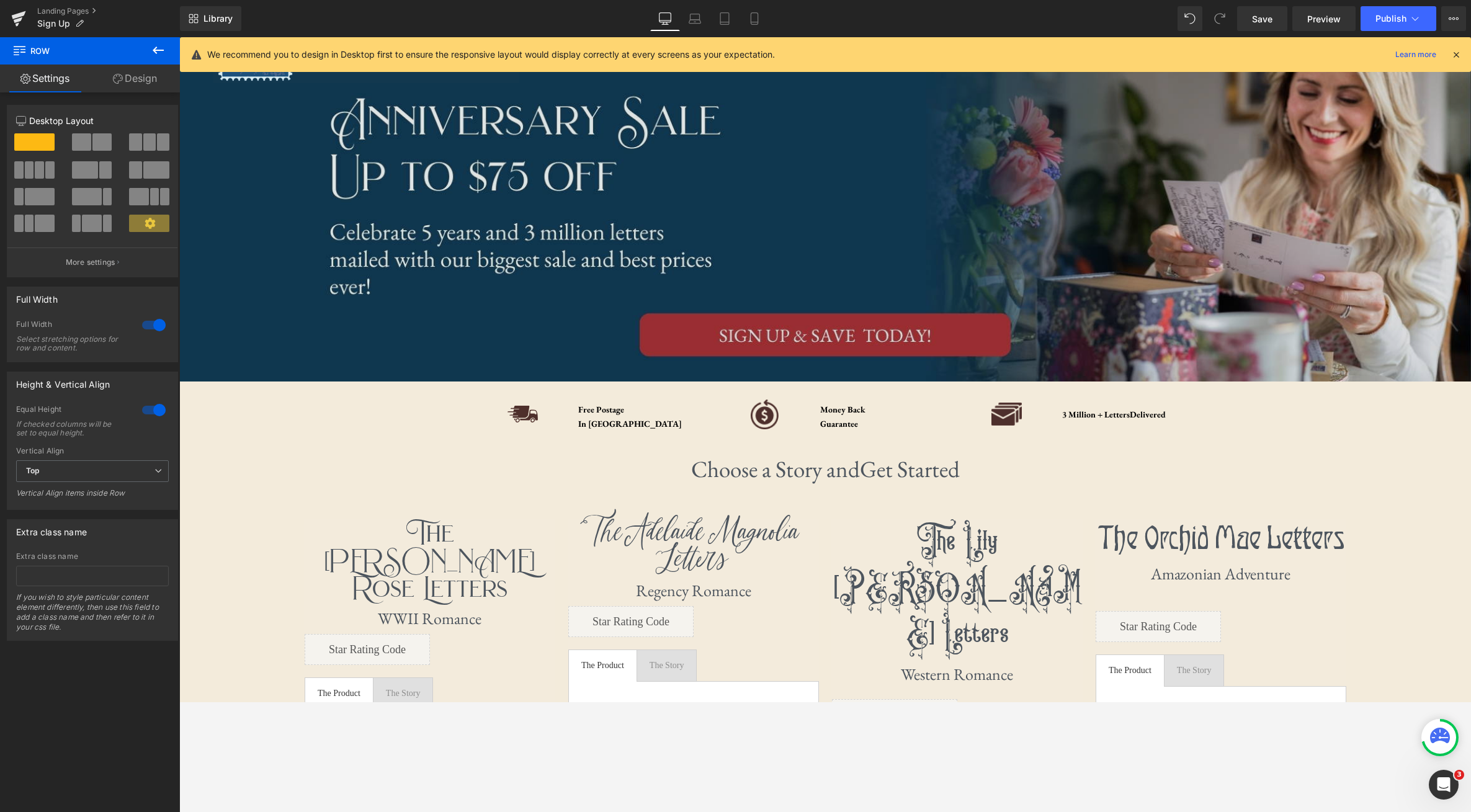
scroll to position [64, 0]
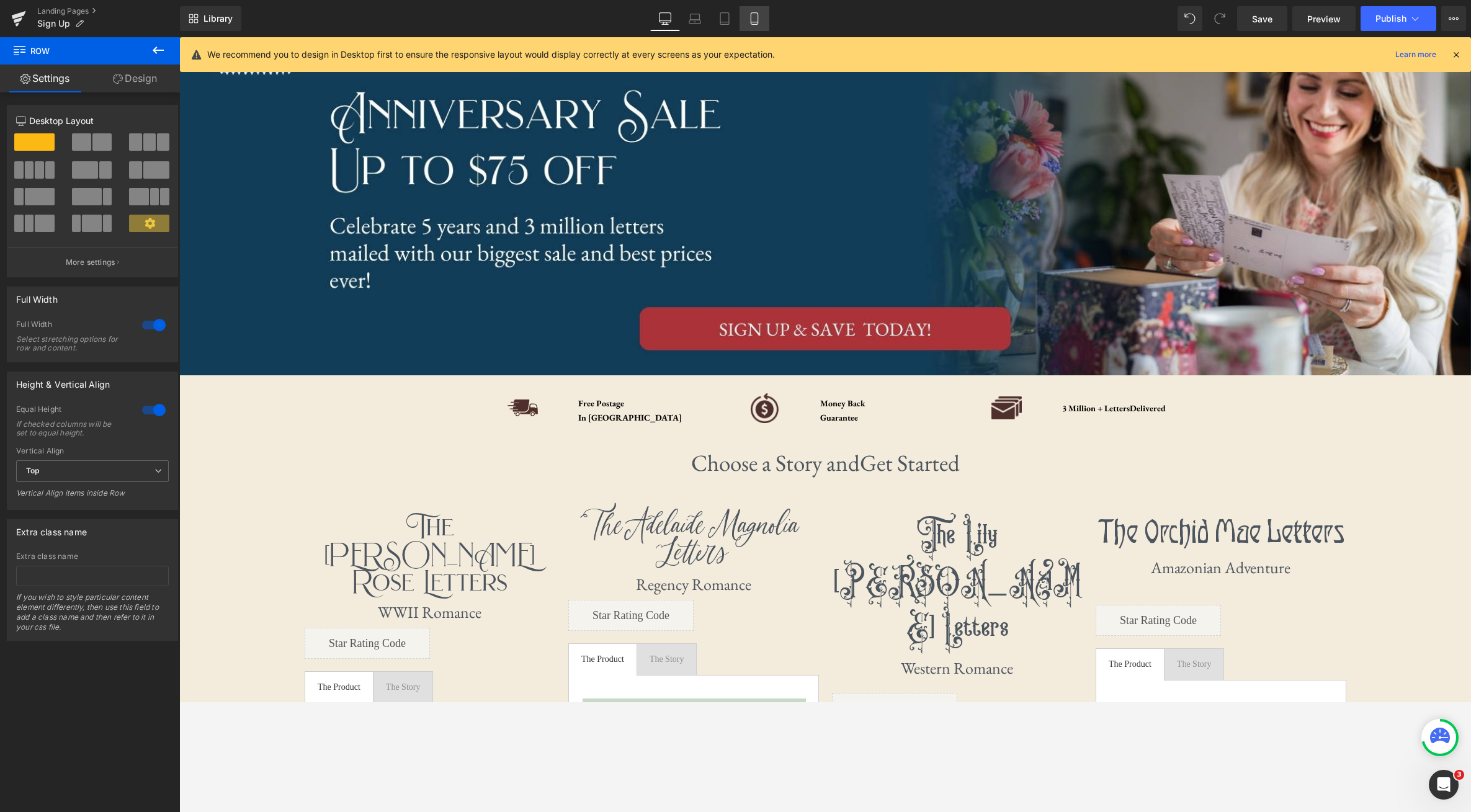
click at [749, 27] on link "Mobile" at bounding box center [754, 19] width 30 height 25
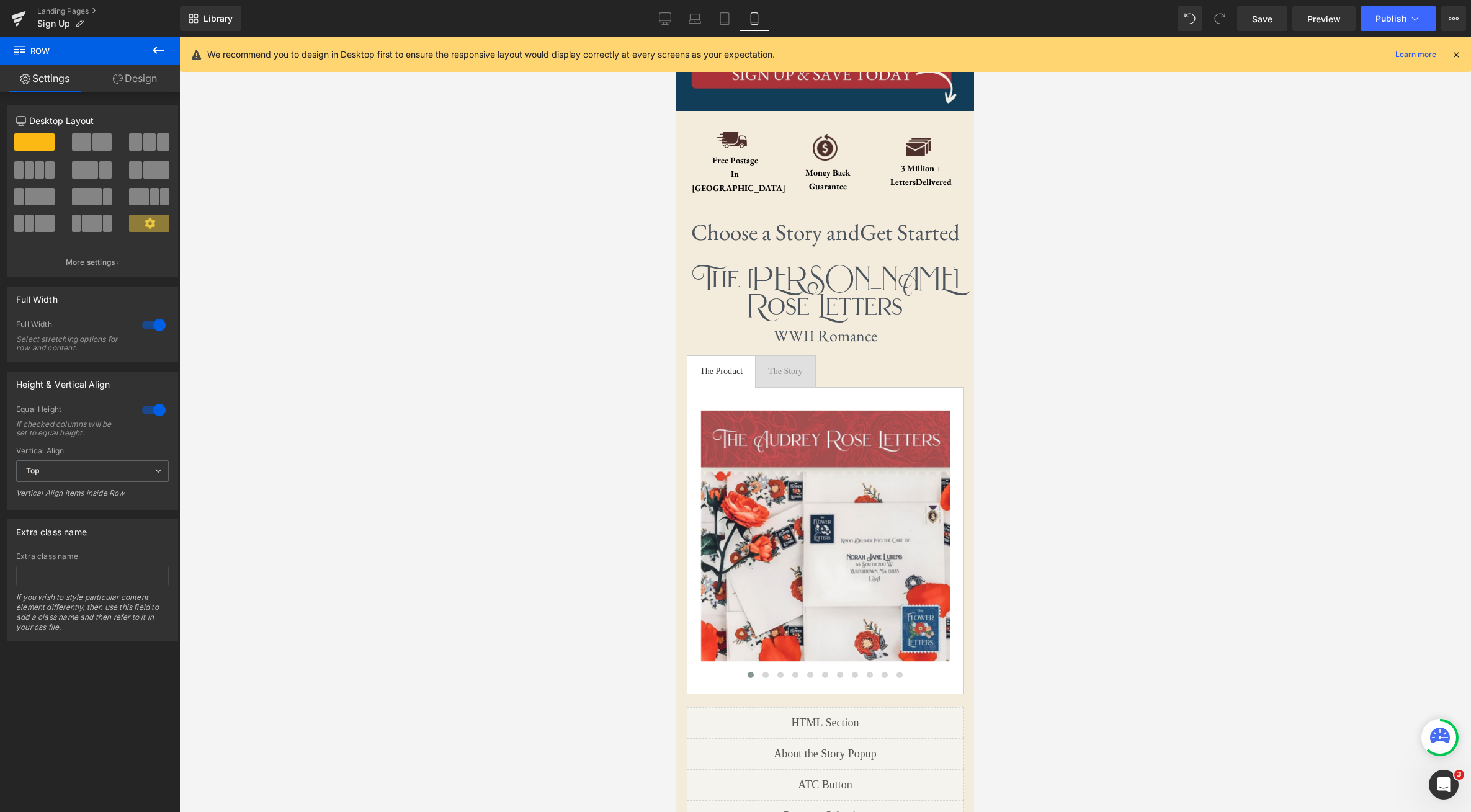
scroll to position [353, 0]
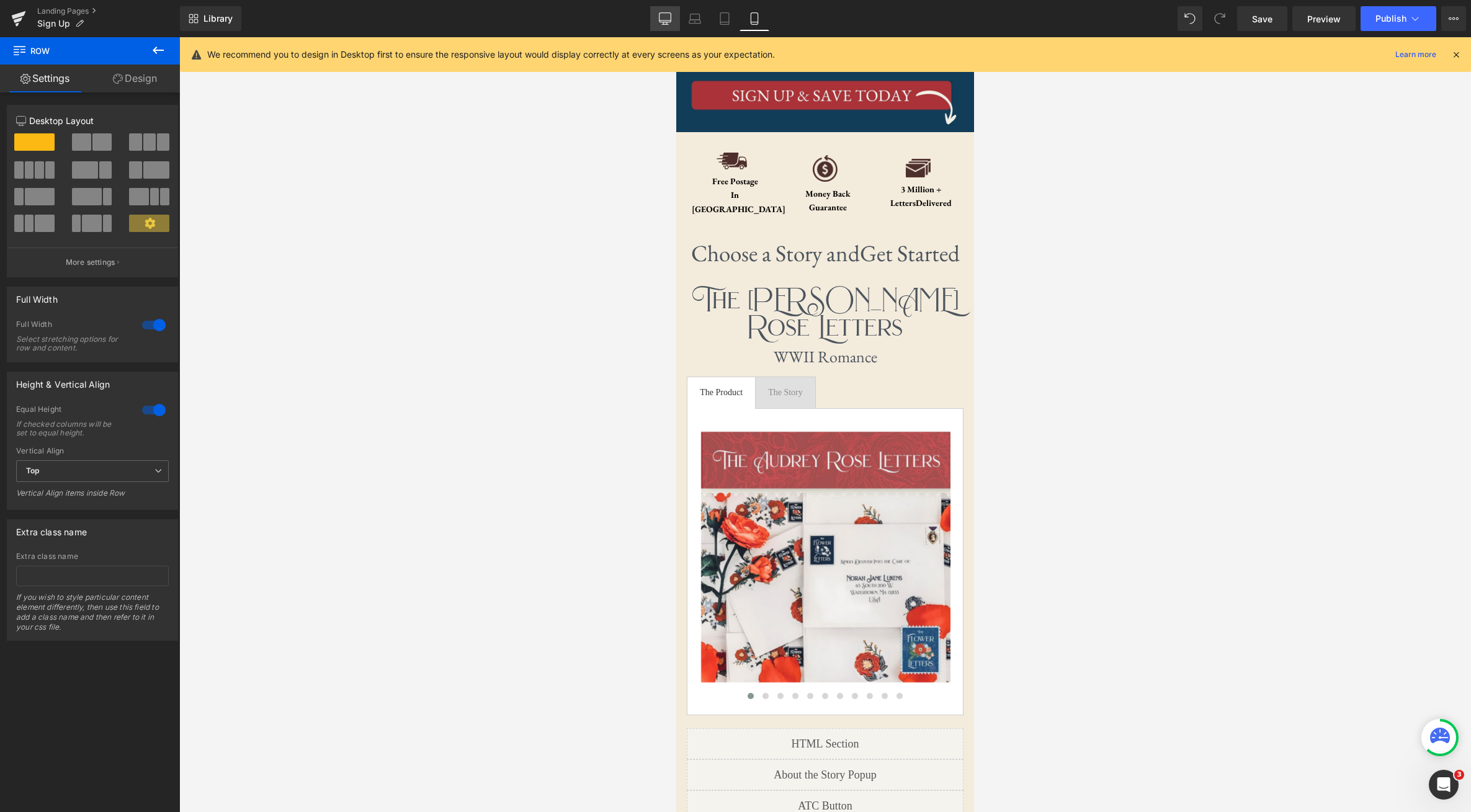
click at [659, 21] on icon at bounding box center [664, 17] width 12 height 9
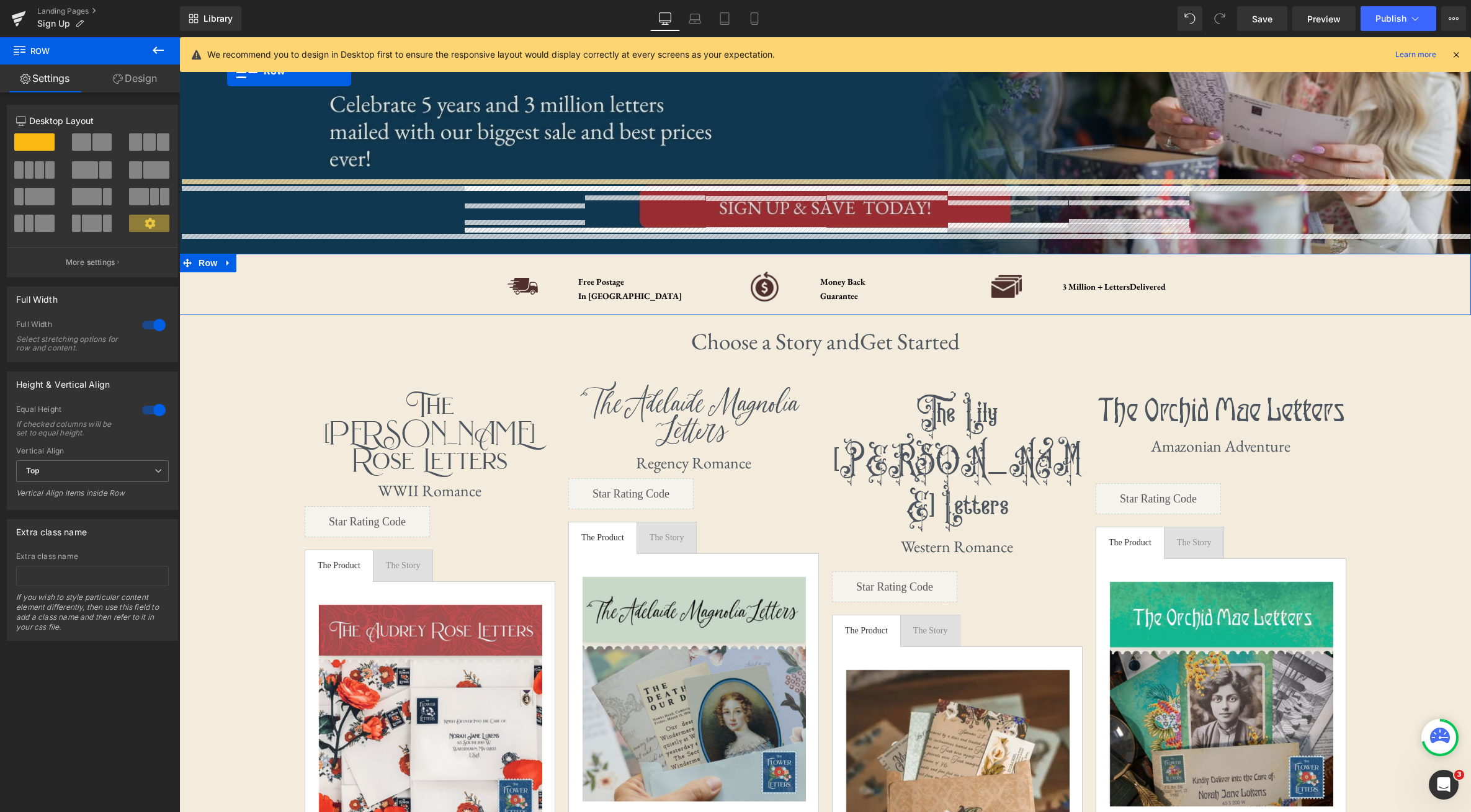
scroll to position [75, 0]
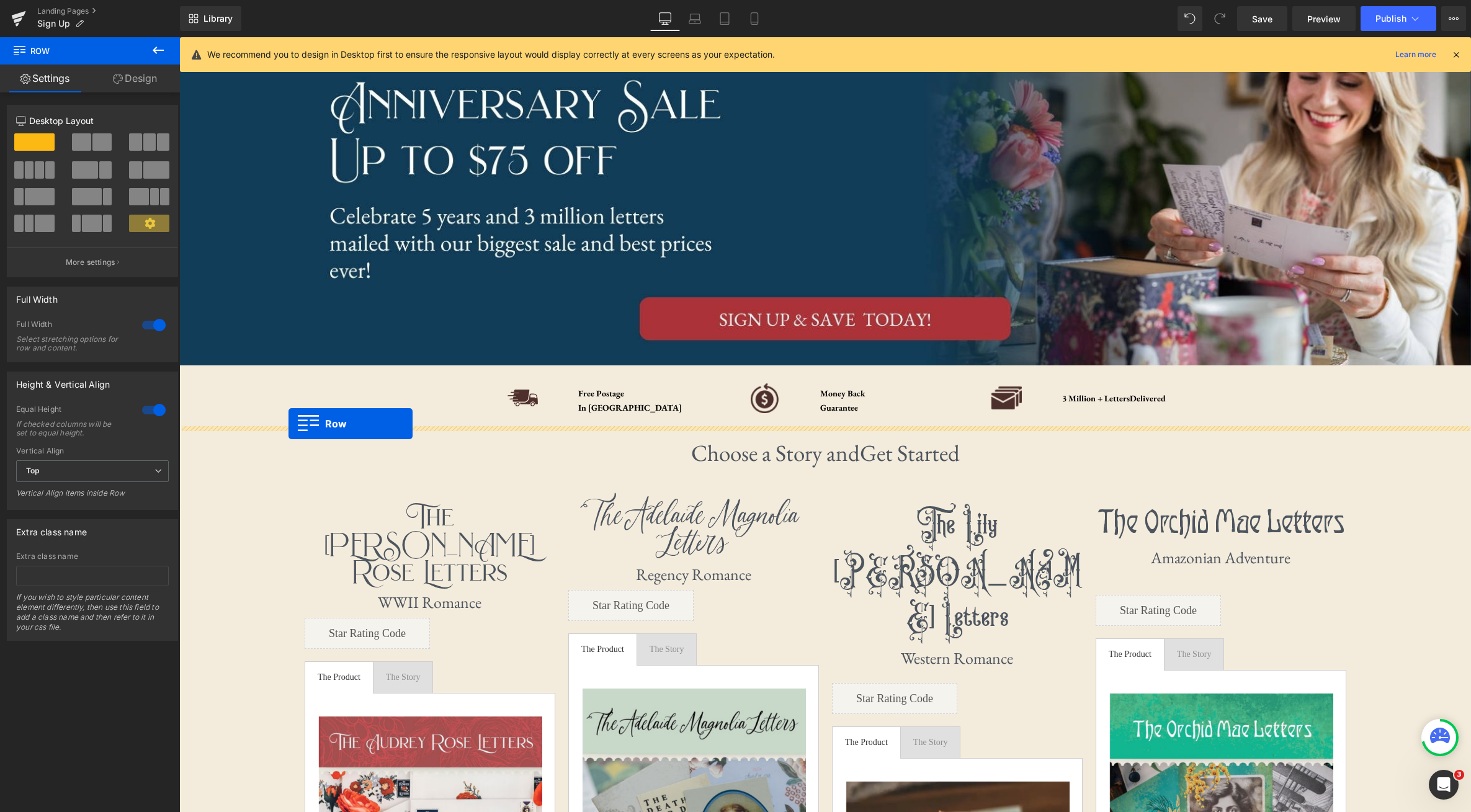
drag, startPoint x: 197, startPoint y: 496, endPoint x: 289, endPoint y: 423, distance: 117.4
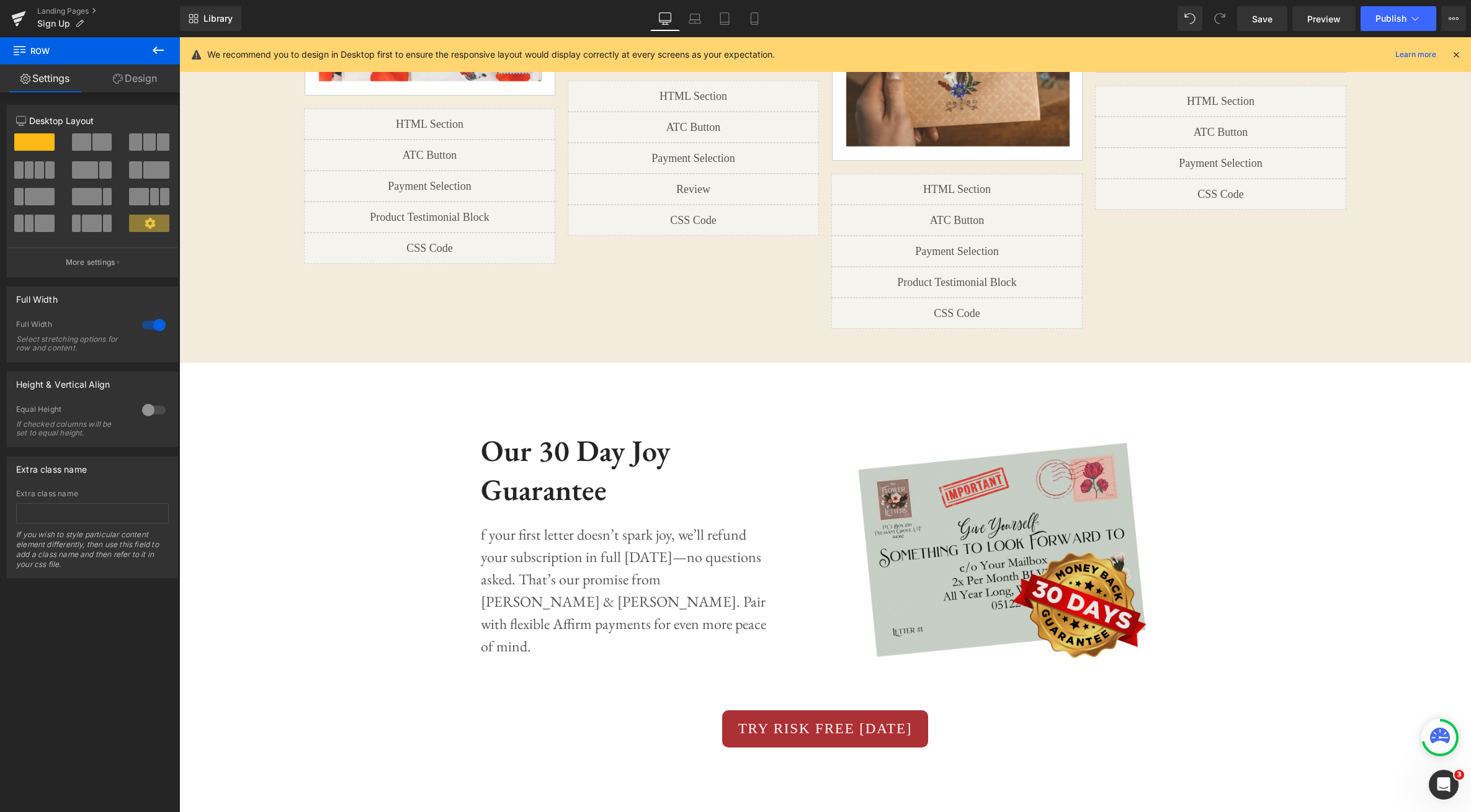
scroll to position [1288, 0]
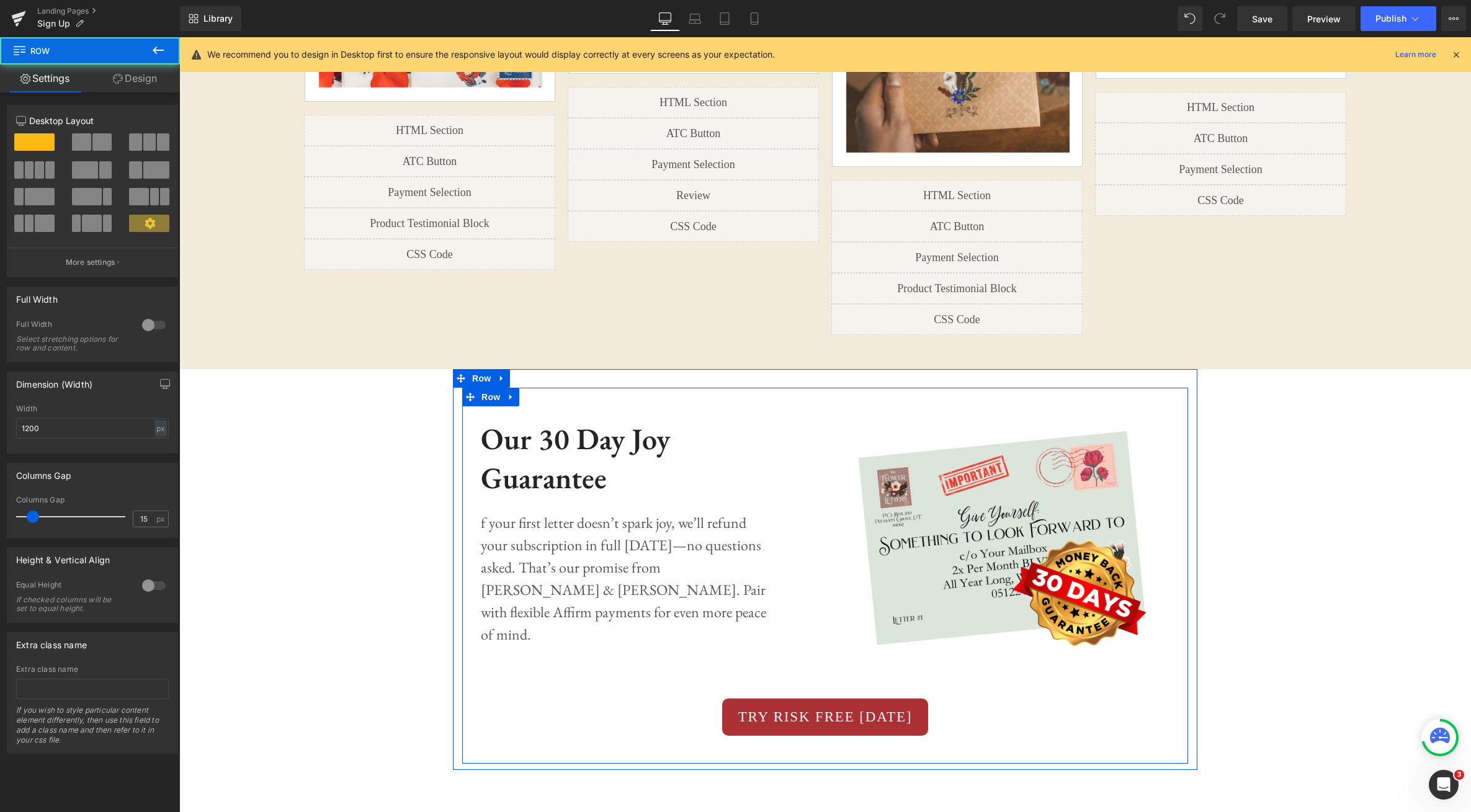
drag, startPoint x: 836, startPoint y: 368, endPoint x: 834, endPoint y: 350, distance: 18.1
click at [834, 369] on div "Image Our 30 Day Joy Guarantee Heading f your first letter doesn’t spark joy, w…" at bounding box center [825, 570] width 744 height 401
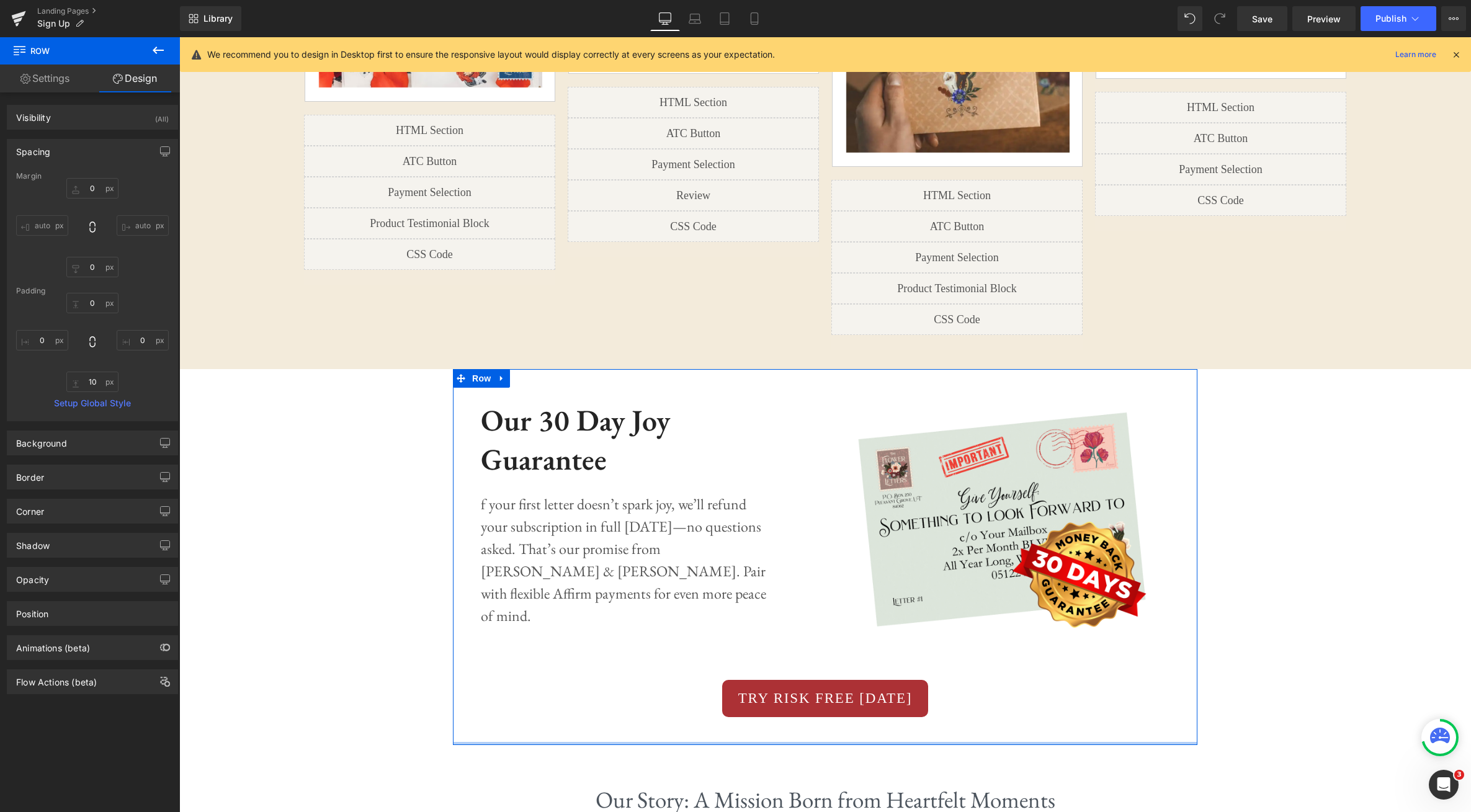
drag, startPoint x: 939, startPoint y: 727, endPoint x: 941, endPoint y: 707, distance: 20.1
click at [941, 701] on div "Image Our 30 Day Joy Guarantee Heading f your first letter doesn’t spark joy, w…" at bounding box center [825, 557] width 744 height 376
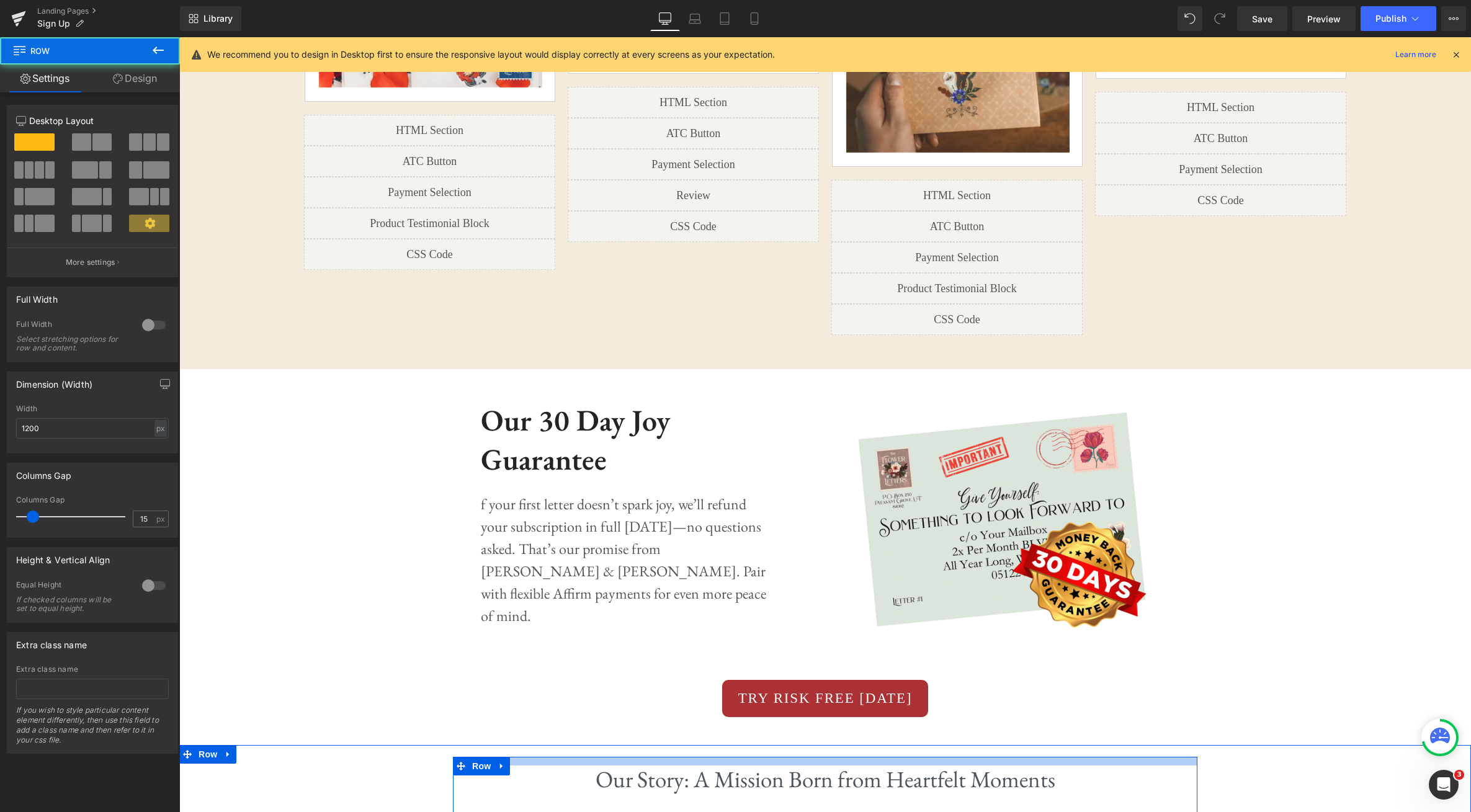
drag, startPoint x: 932, startPoint y: 753, endPoint x: 982, endPoint y: 708, distance: 67.3
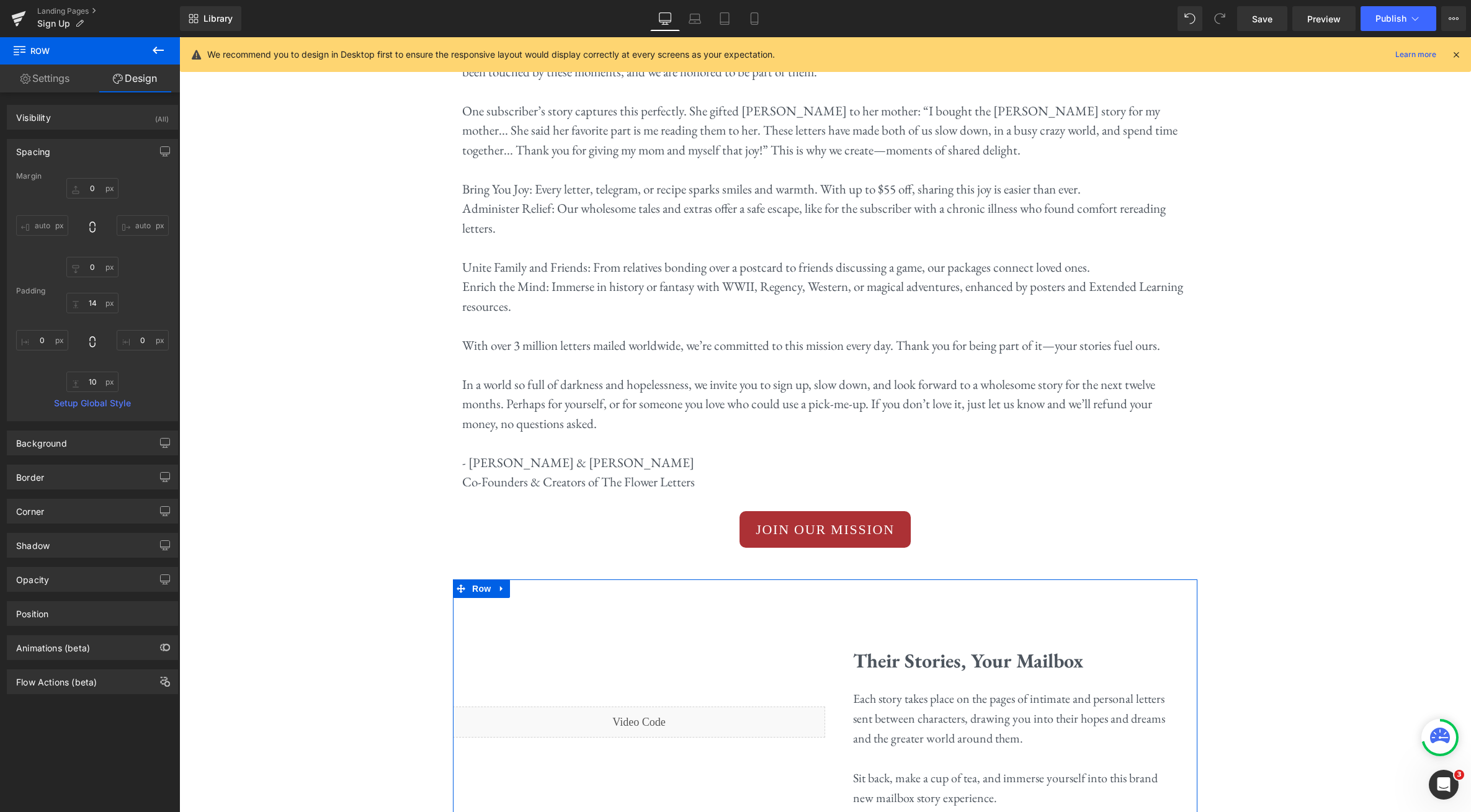
scroll to position [2253, 0]
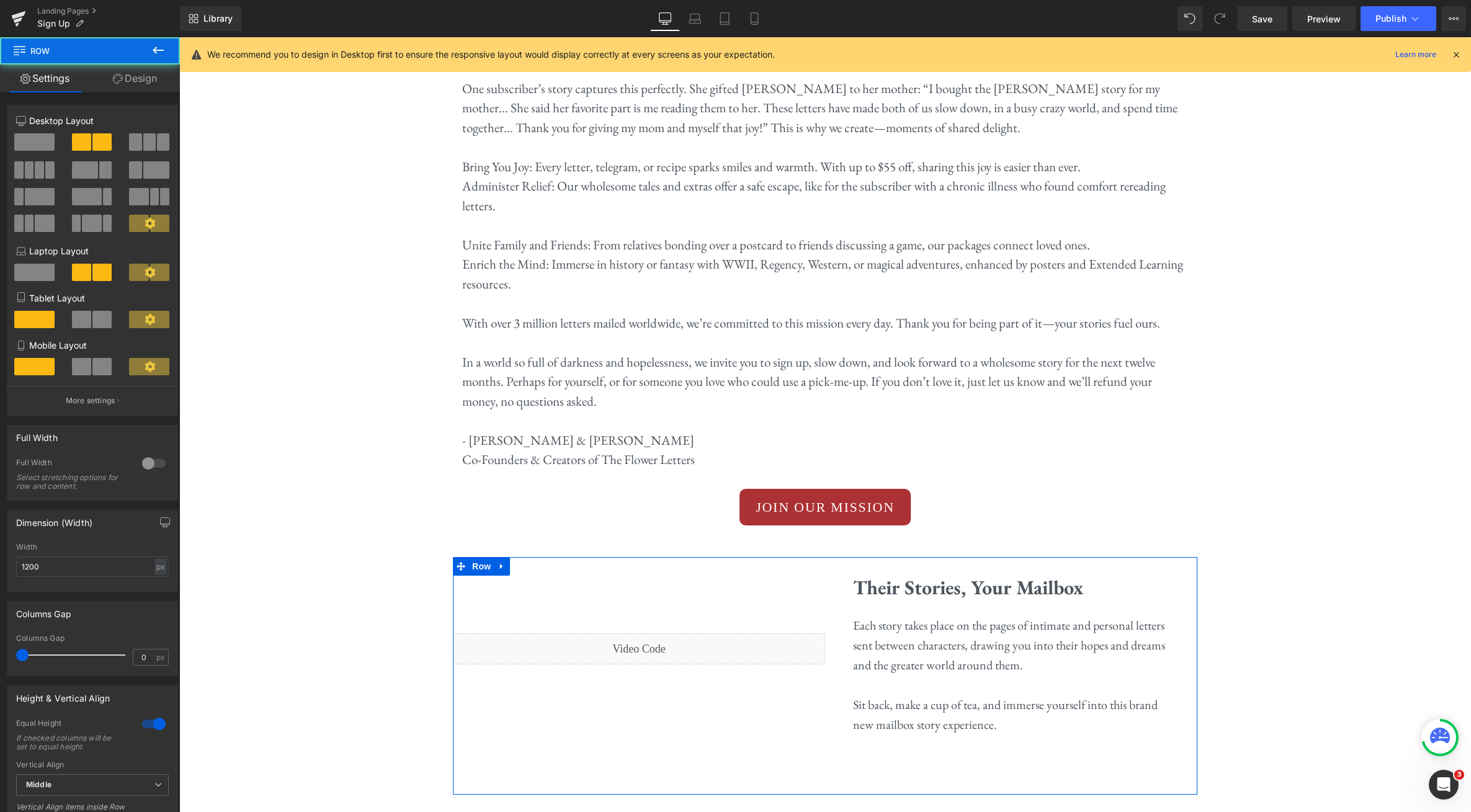
drag, startPoint x: 814, startPoint y: 547, endPoint x: 817, endPoint y: 496, distance: 51.1
click at [817, 496] on div "Image Image Row Image Free Postage In US Text Block Row Image Money Back Guaran…" at bounding box center [825, 712] width 1292 height 5748
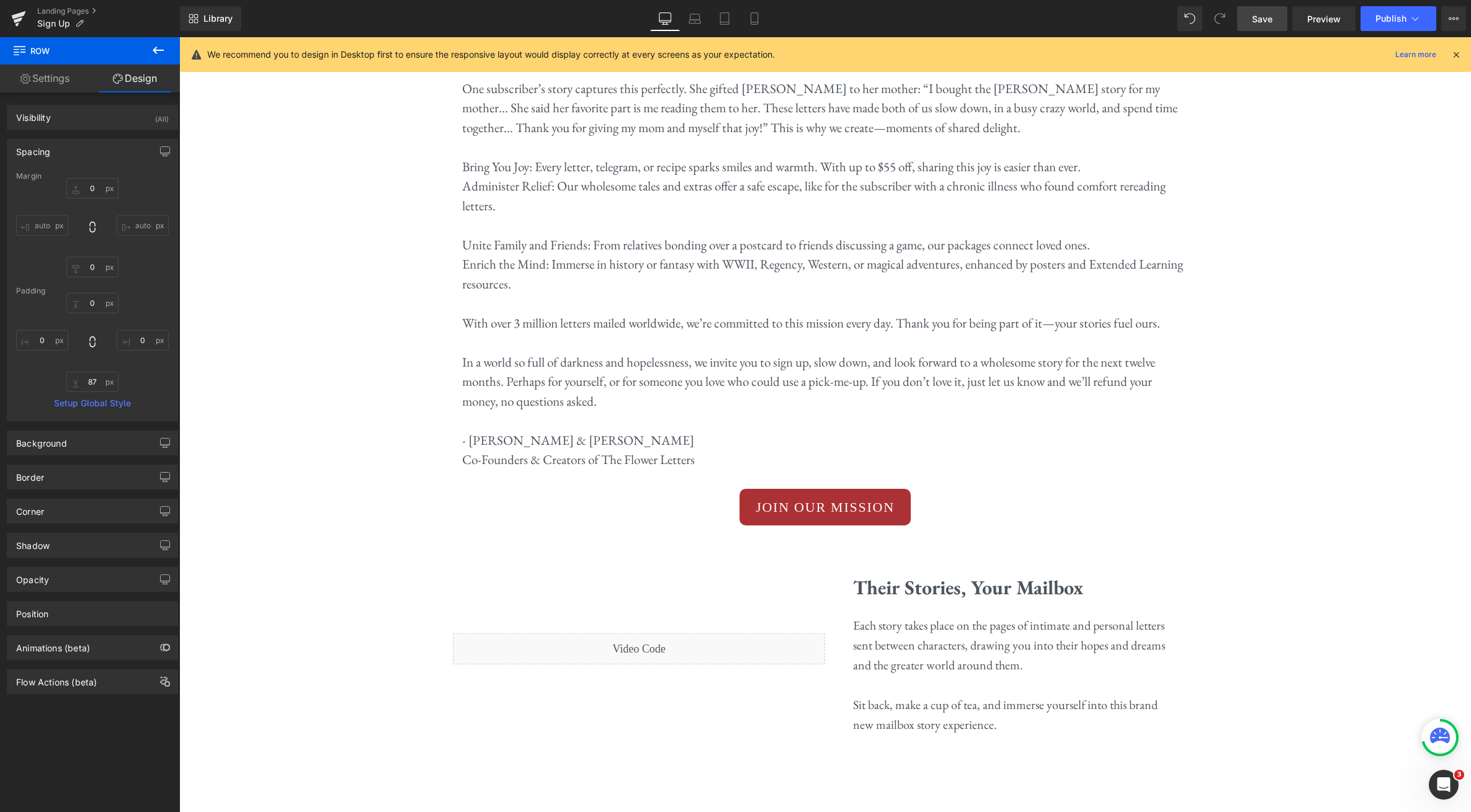
click at [1268, 22] on span "Save" at bounding box center [1263, 19] width 21 height 13
click at [1307, 22] on span "Preview" at bounding box center [1324, 19] width 33 height 13
click at [1307, 26] on button "Publish" at bounding box center [1398, 19] width 75 height 25
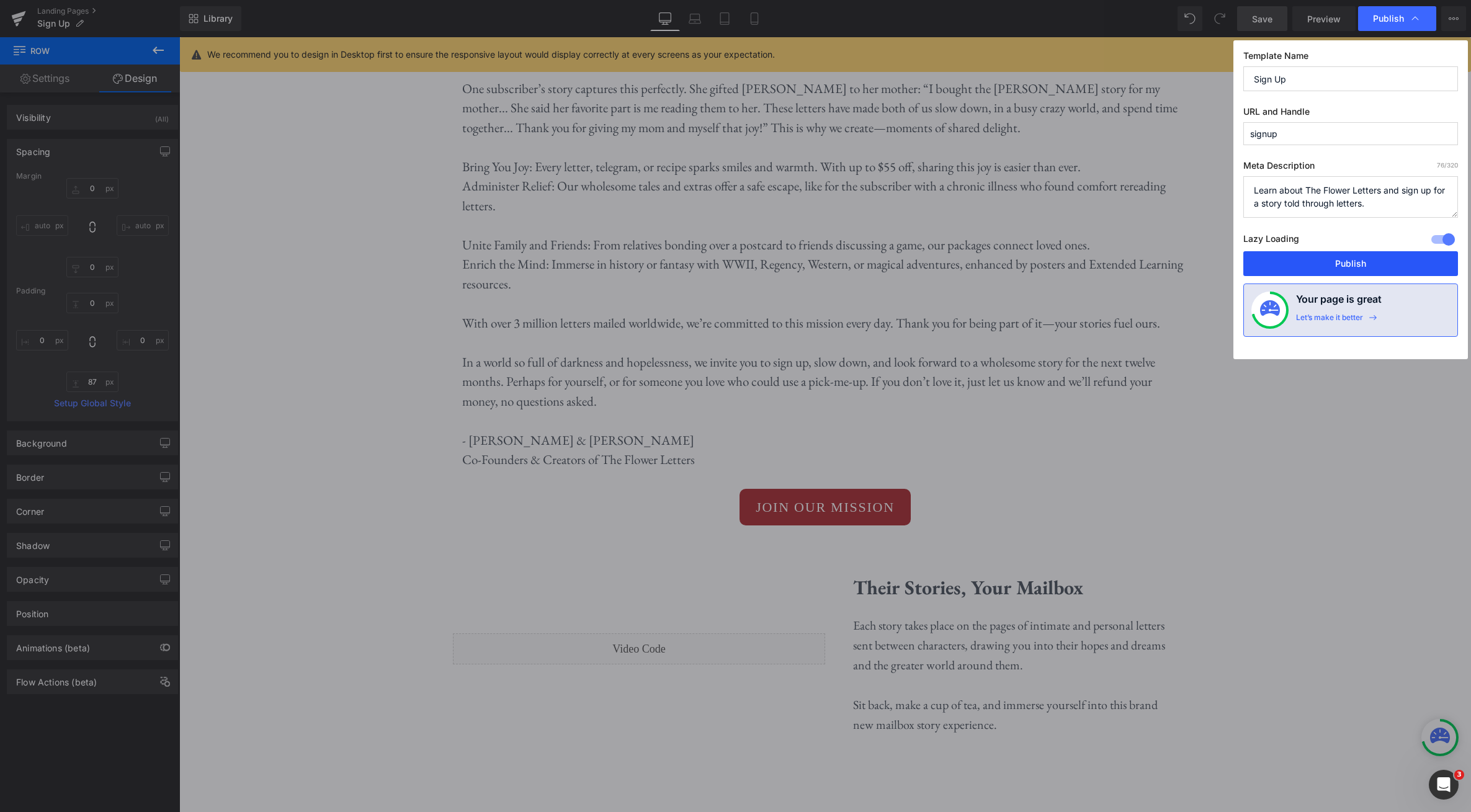
click at [1307, 267] on button "Publish" at bounding box center [1351, 264] width 214 height 25
